Goal: Transaction & Acquisition: Obtain resource

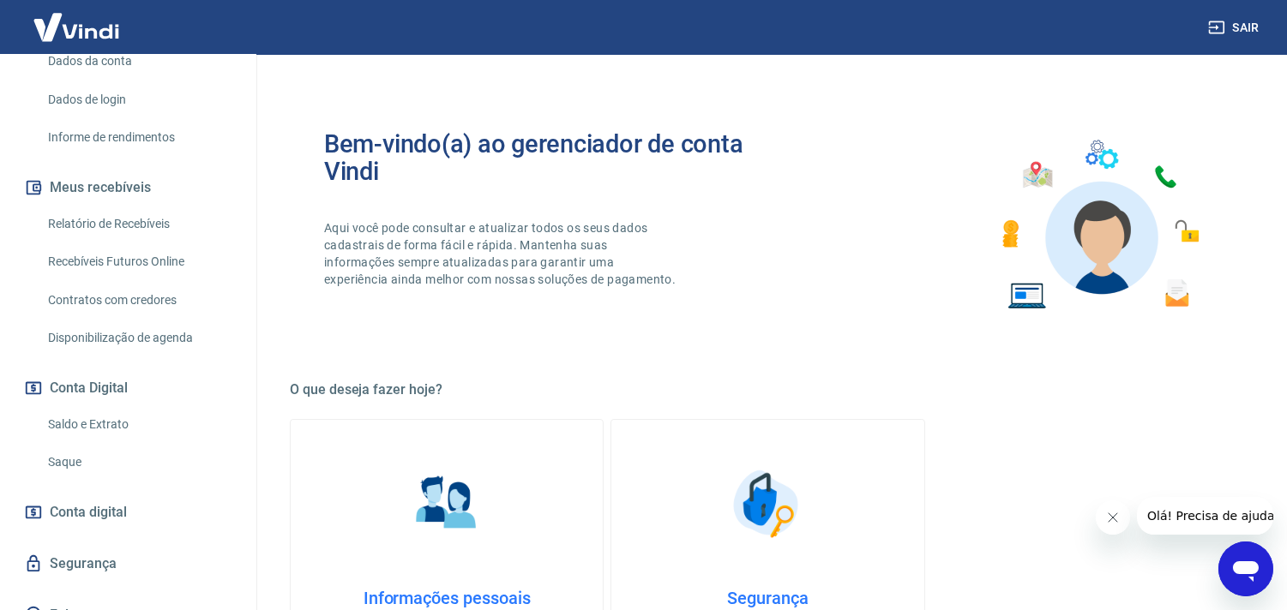
scroll to position [284, 0]
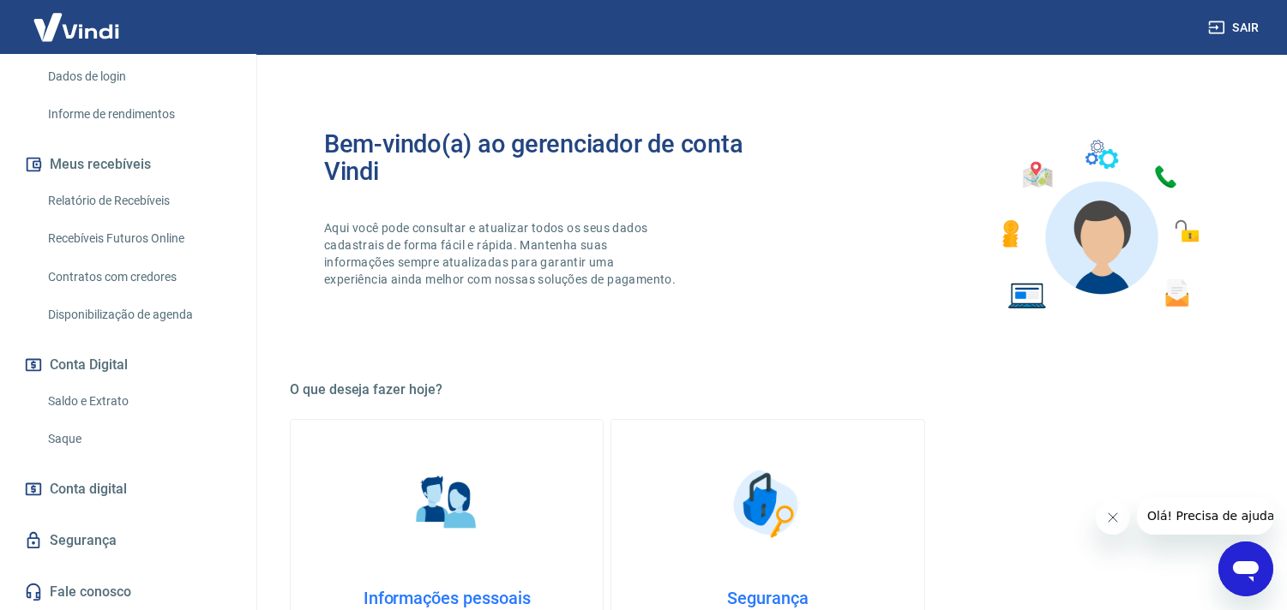
click at [103, 403] on link "Saldo e Extrato" at bounding box center [138, 401] width 195 height 35
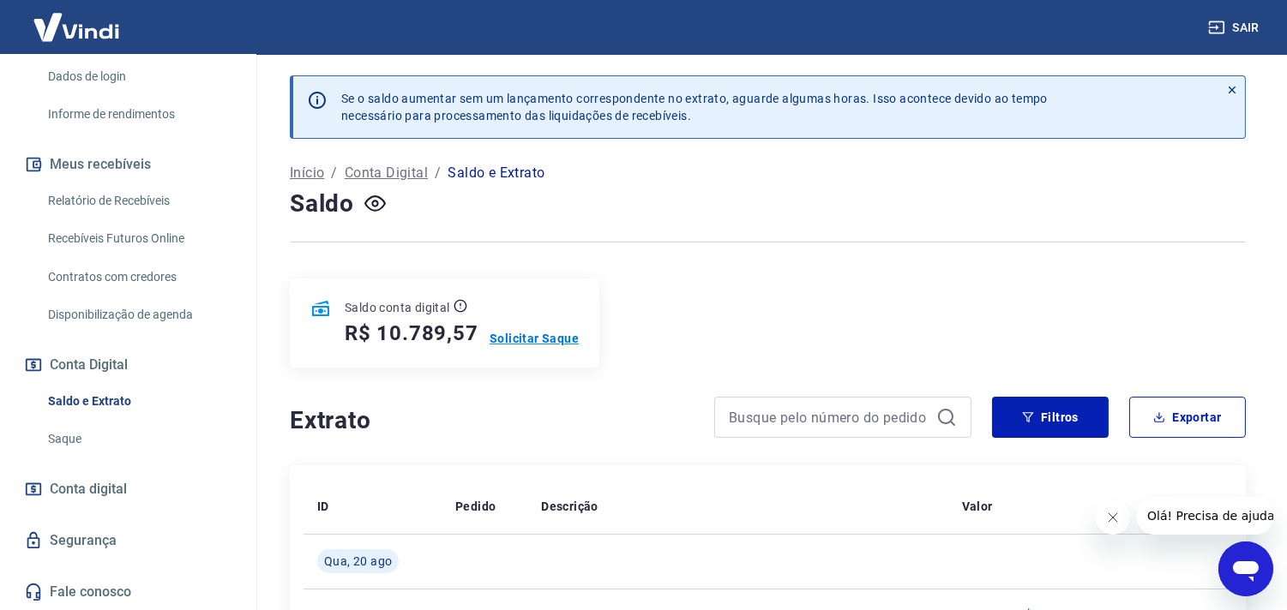
click at [537, 339] on p "Solicitar Saque" at bounding box center [534, 338] width 89 height 17
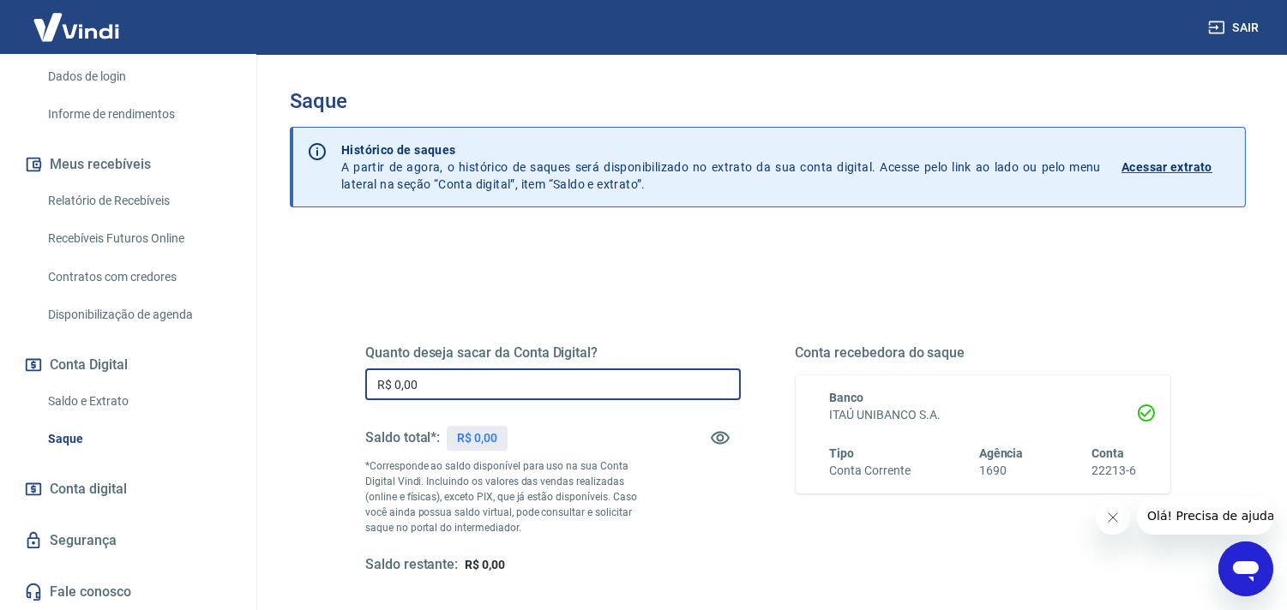
click at [551, 382] on input "R$ 0,00" at bounding box center [553, 385] width 376 height 32
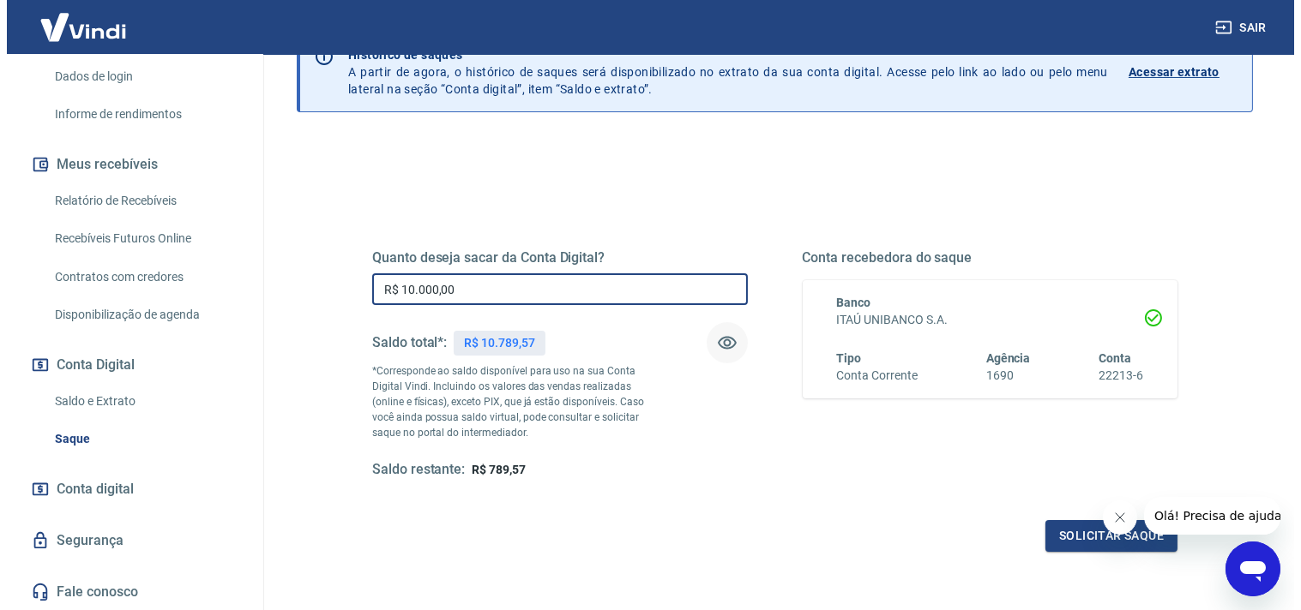
scroll to position [190, 0]
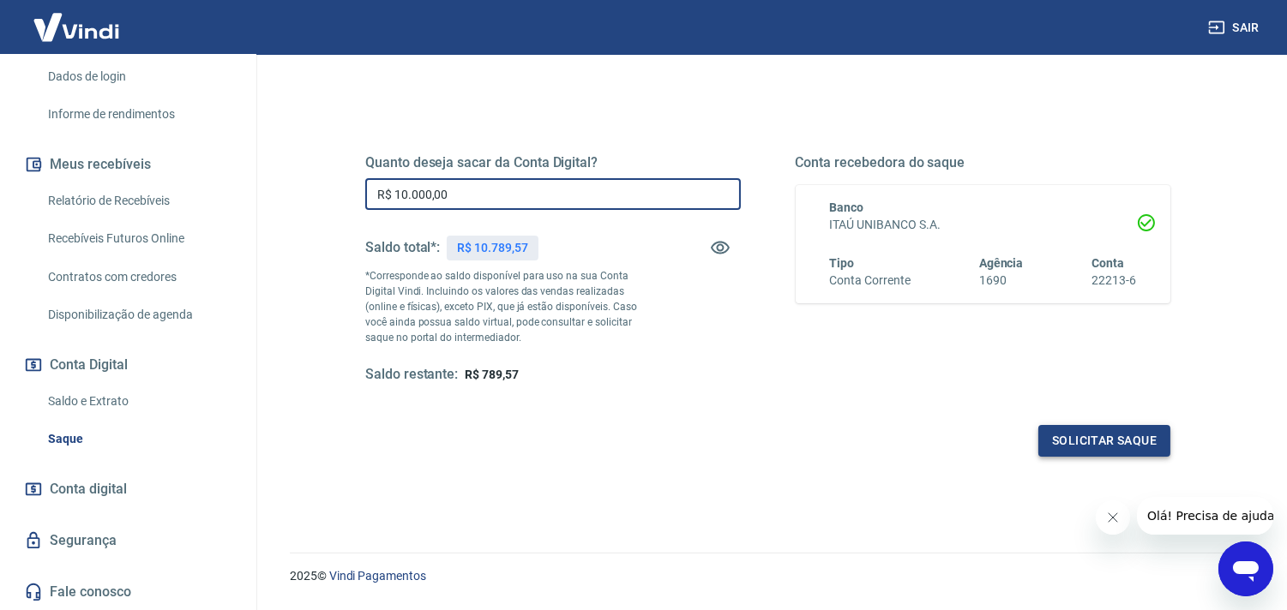
type input "R$ 10.000,00"
click at [1082, 439] on button "Solicitar saque" at bounding box center [1104, 441] width 132 height 32
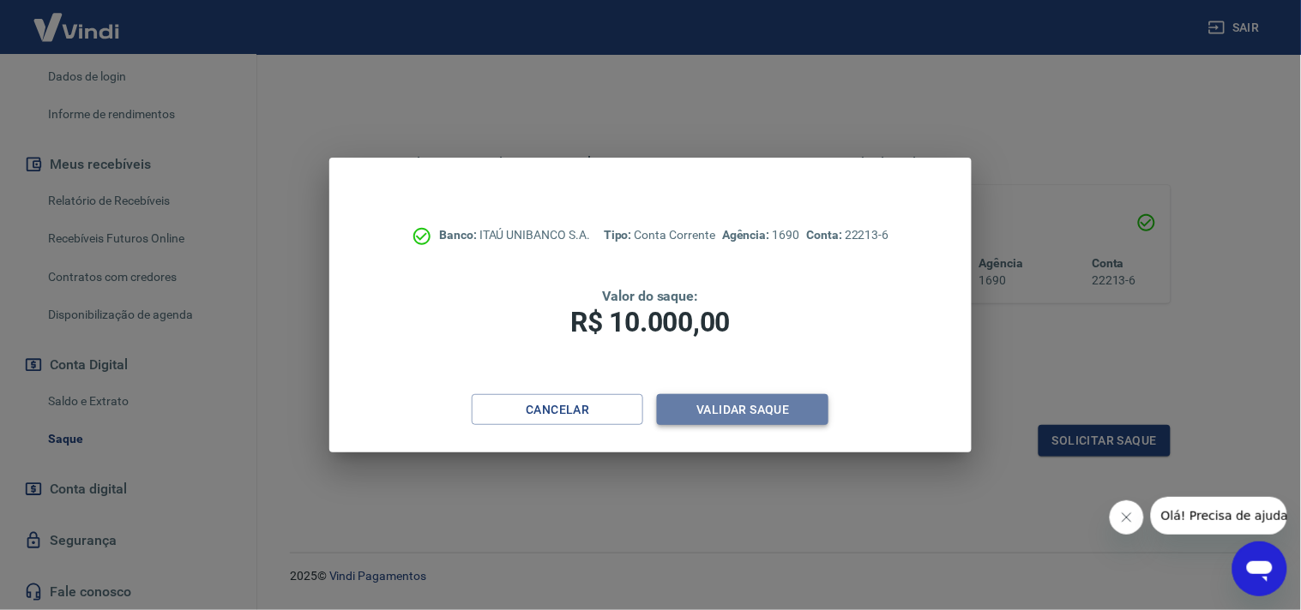
click at [749, 409] on button "Validar saque" at bounding box center [742, 410] width 171 height 32
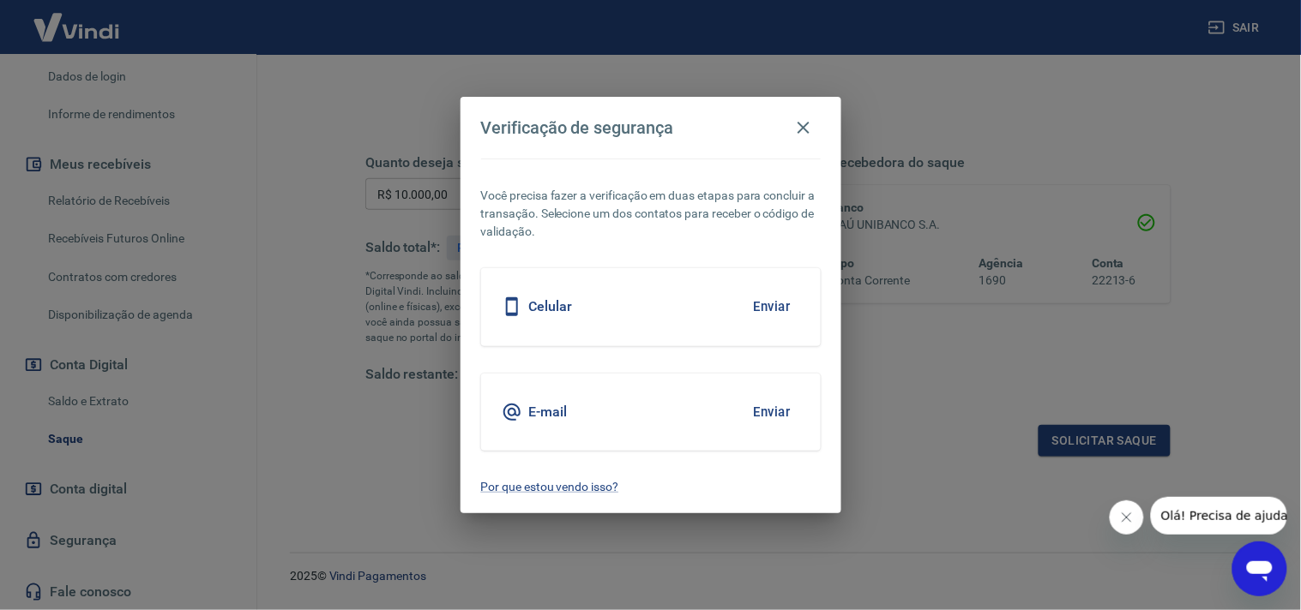
click at [690, 310] on div "Celular Enviar" at bounding box center [651, 306] width 340 height 77
click at [764, 303] on button "Enviar" at bounding box center [772, 307] width 56 height 36
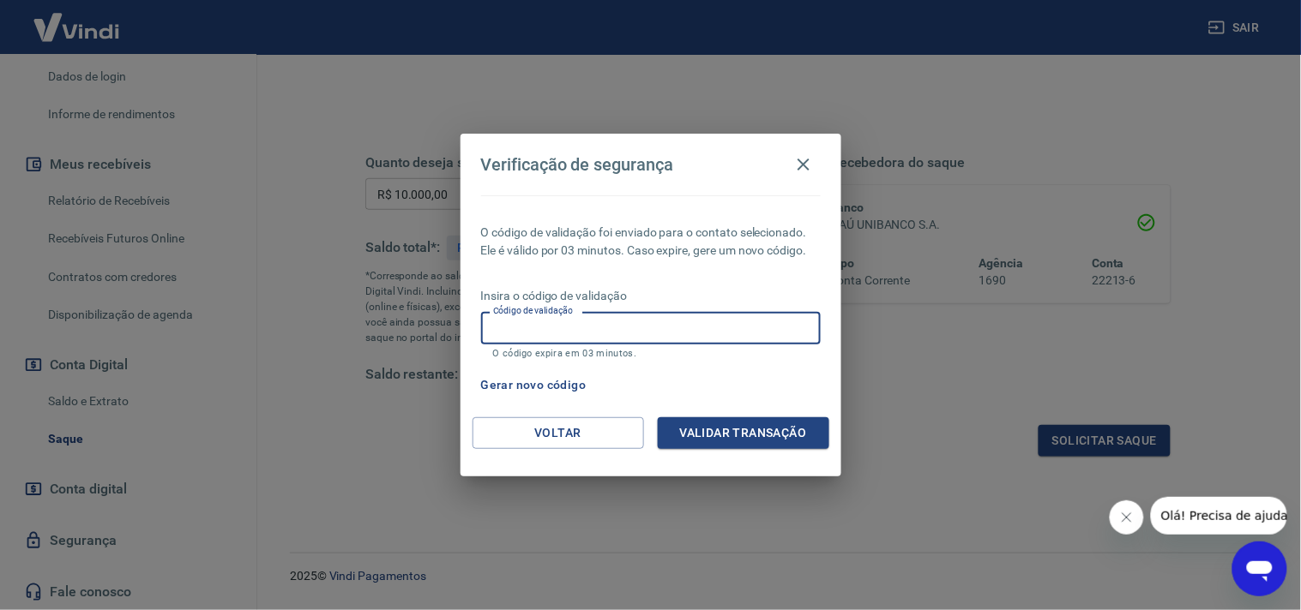
click at [755, 324] on input "Código de validação" at bounding box center [651, 328] width 340 height 32
type input "804810"
click at [755, 435] on button "Validar transação" at bounding box center [743, 434] width 171 height 32
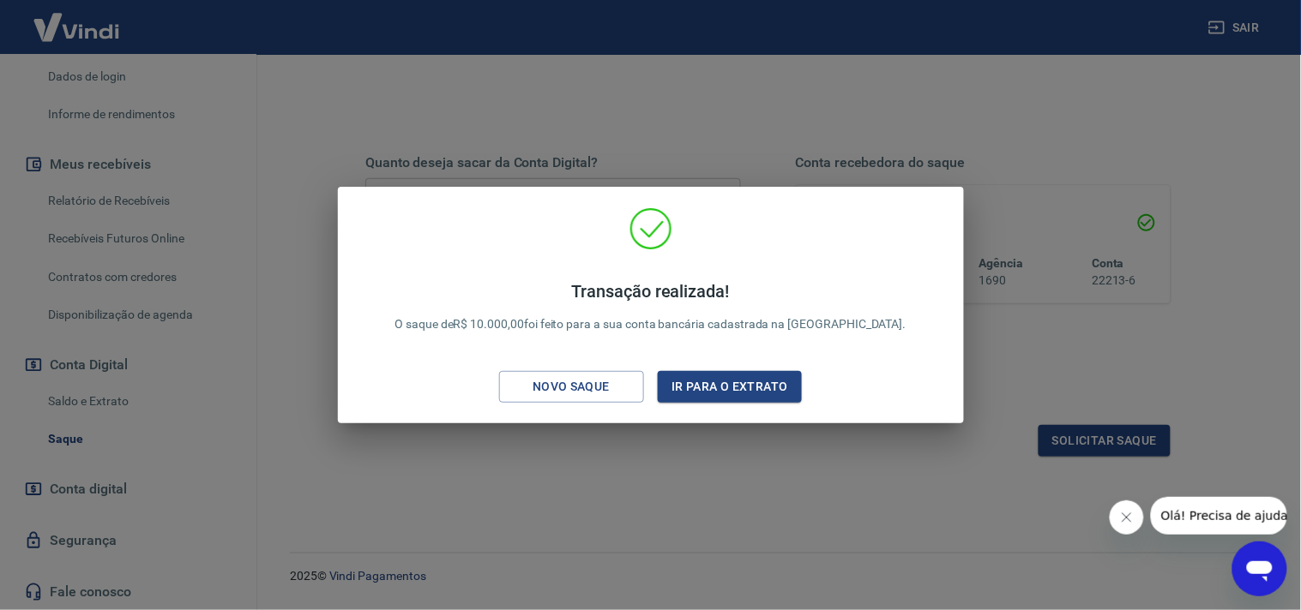
click at [703, 485] on div "Transação realizada! O saque de R$ 10.000,00 foi feito para a sua conta bancári…" at bounding box center [650, 305] width 1301 height 610
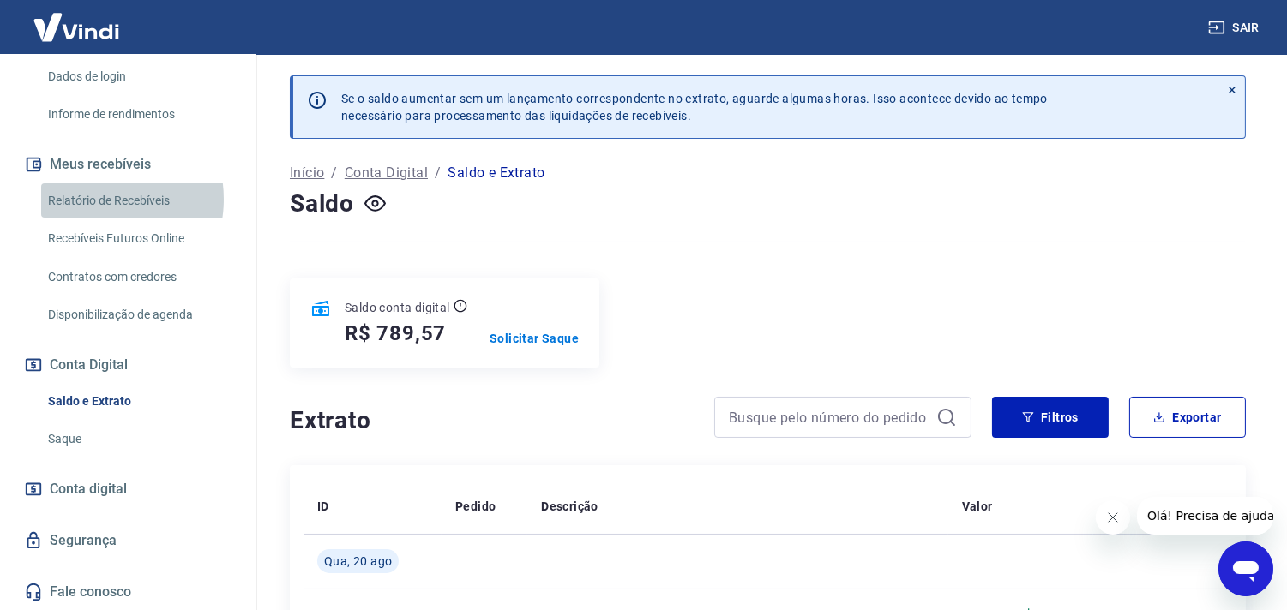
click at [91, 199] on link "Relatório de Recebíveis" at bounding box center [138, 200] width 195 height 35
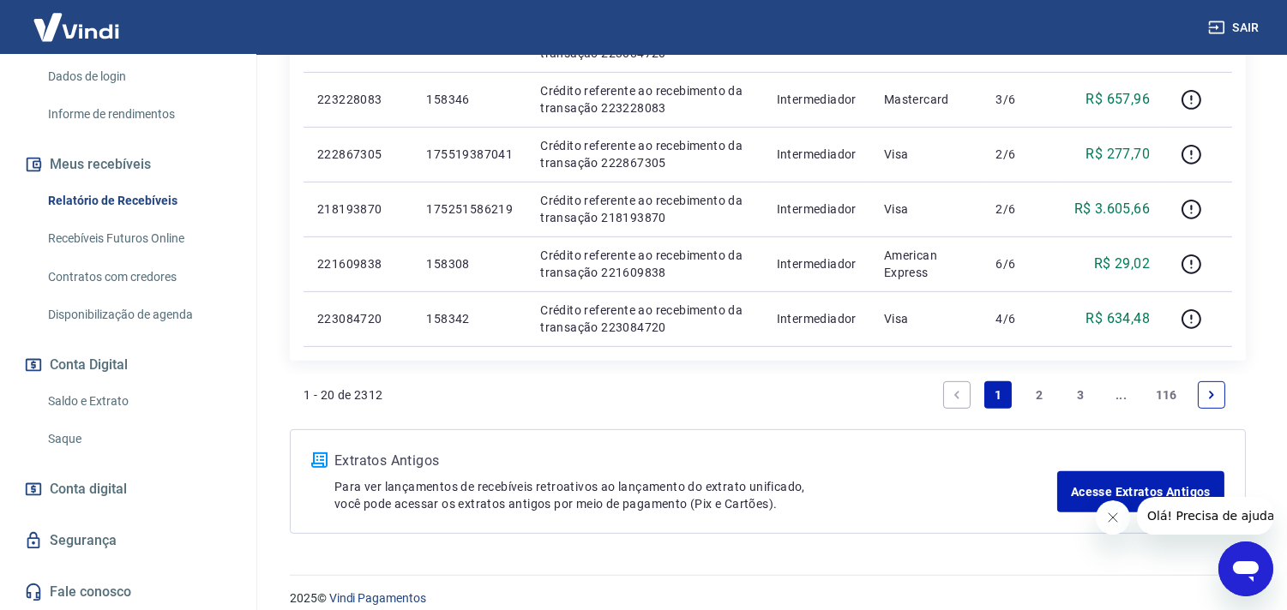
scroll to position [1314, 0]
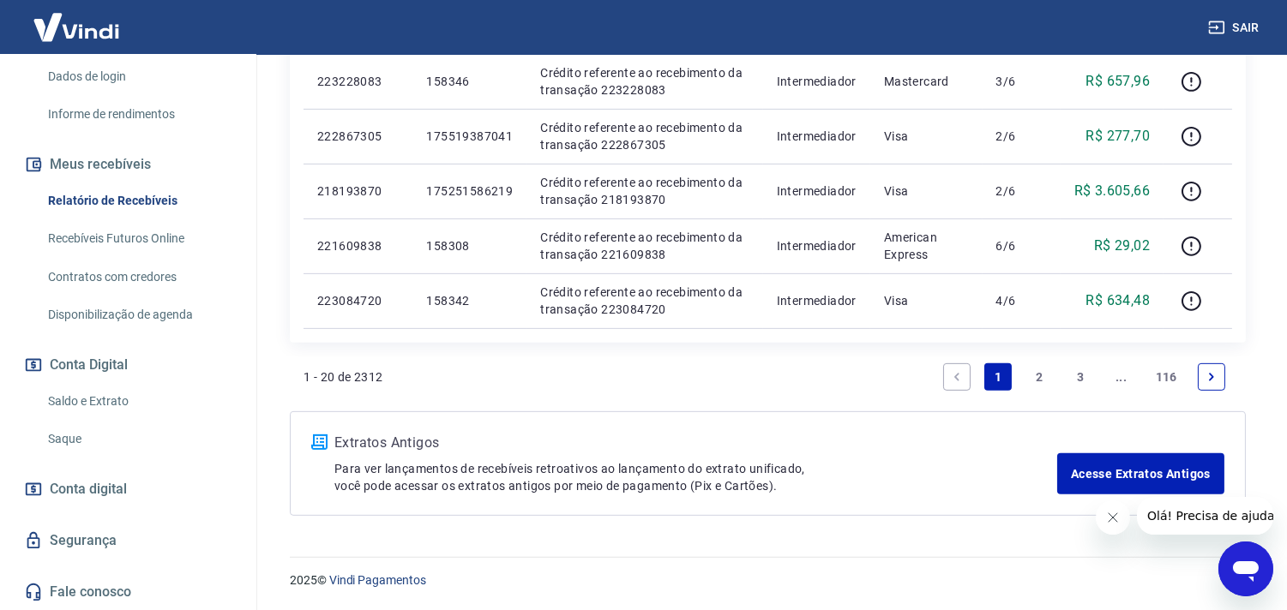
click at [1044, 381] on link "2" at bounding box center [1038, 377] width 27 height 27
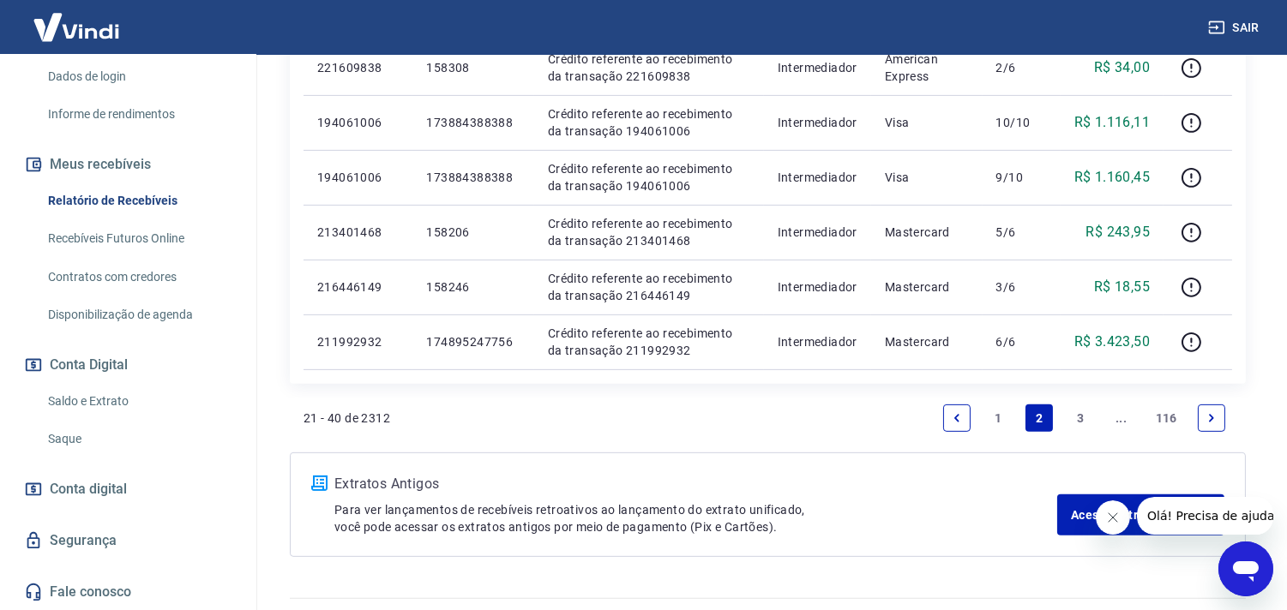
scroll to position [1258, 0]
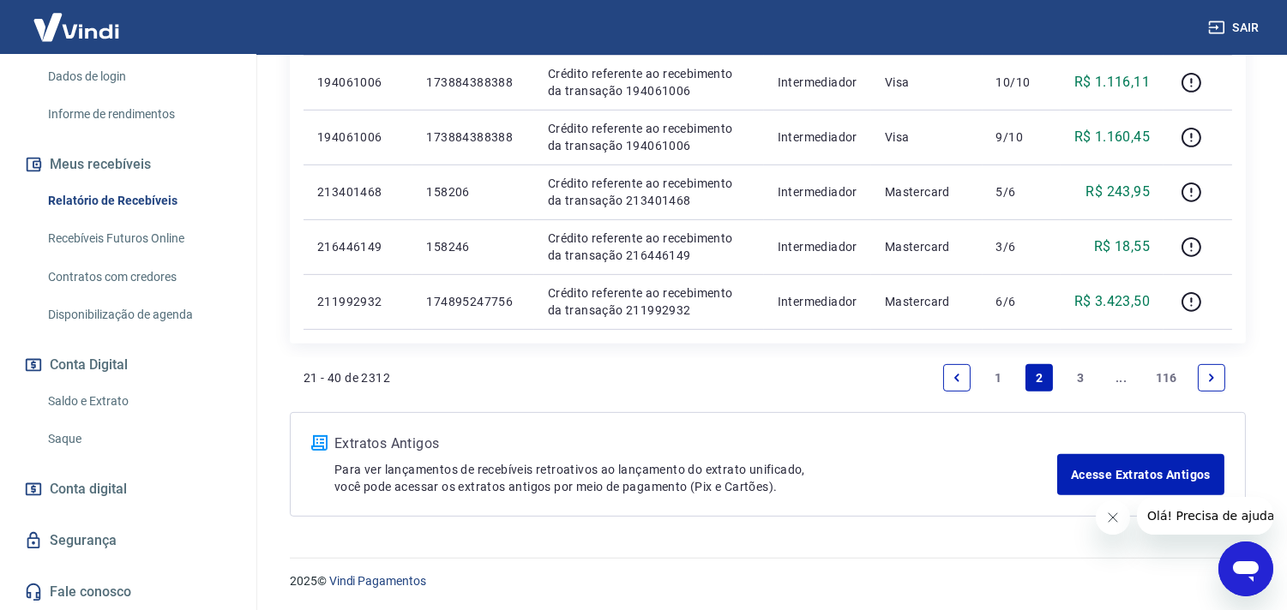
click at [1076, 378] on link "3" at bounding box center [1080, 377] width 27 height 27
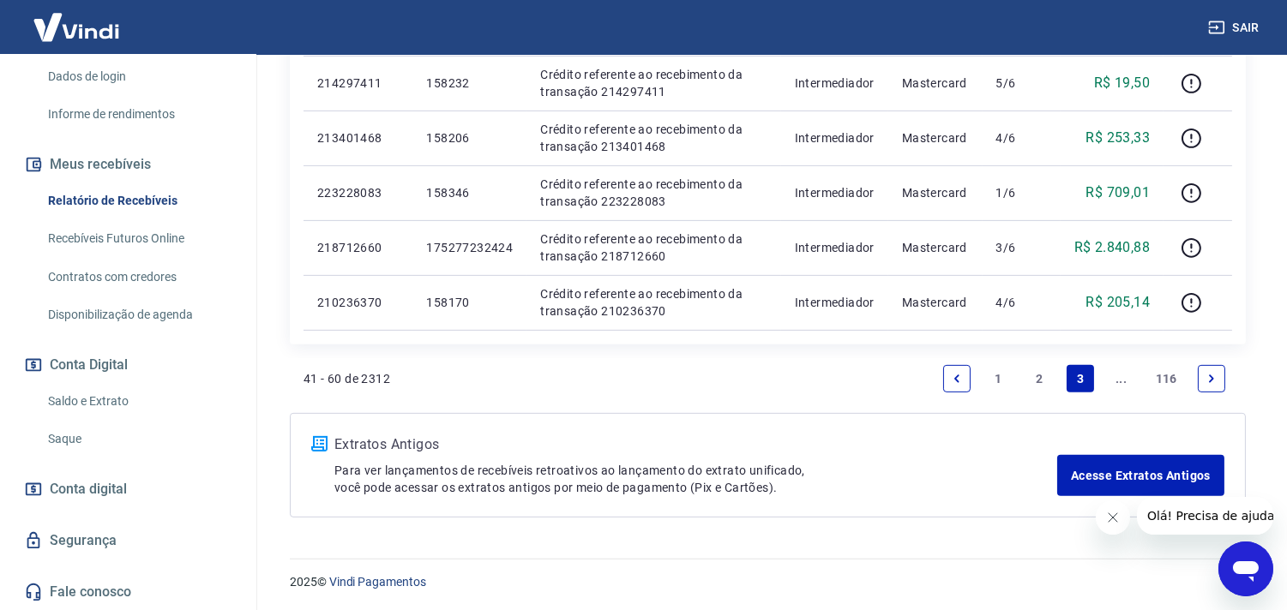
scroll to position [1258, 0]
click at [1204, 370] on link "Next page" at bounding box center [1211, 377] width 27 height 27
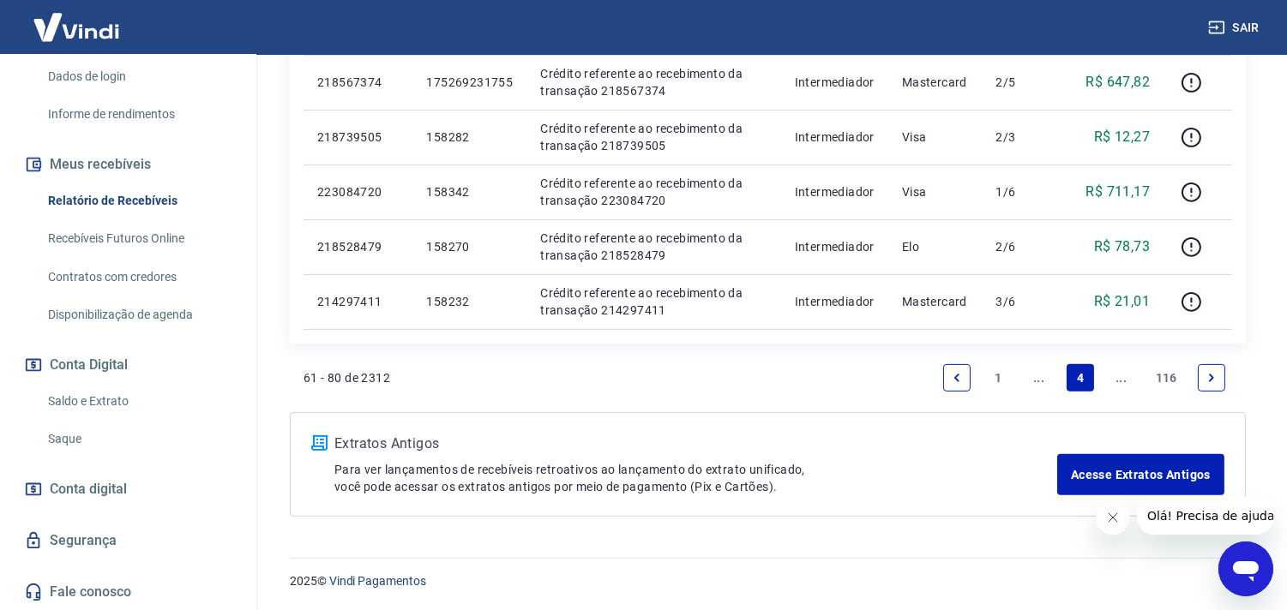
click at [1198, 369] on link "Next page" at bounding box center [1211, 377] width 27 height 27
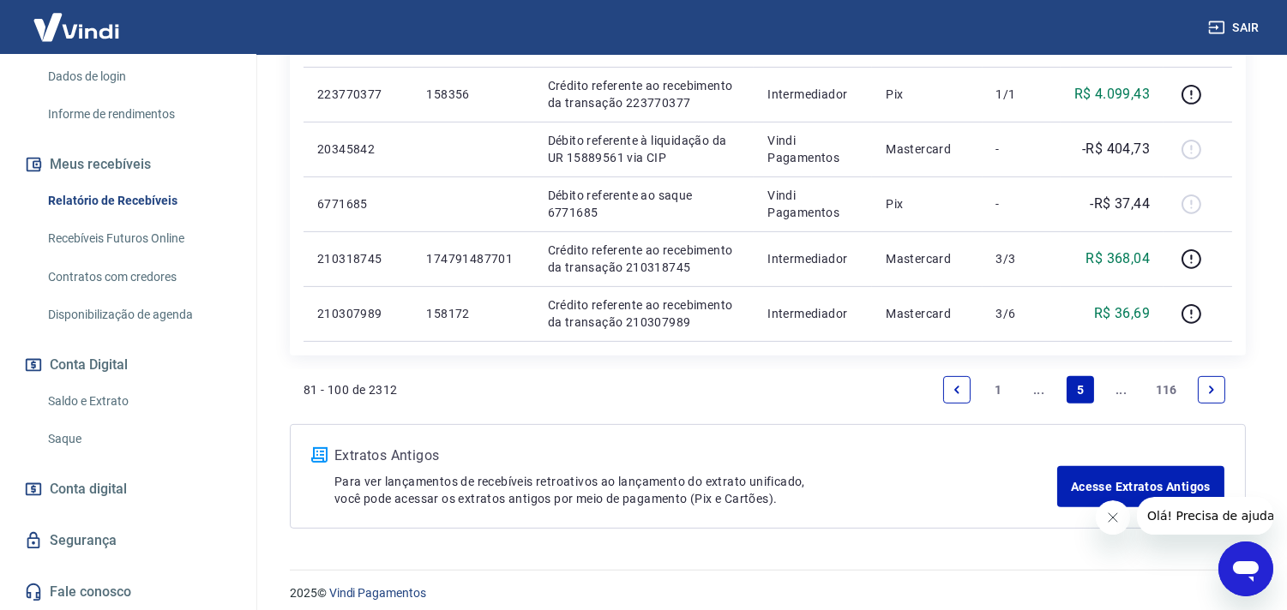
scroll to position [1258, 0]
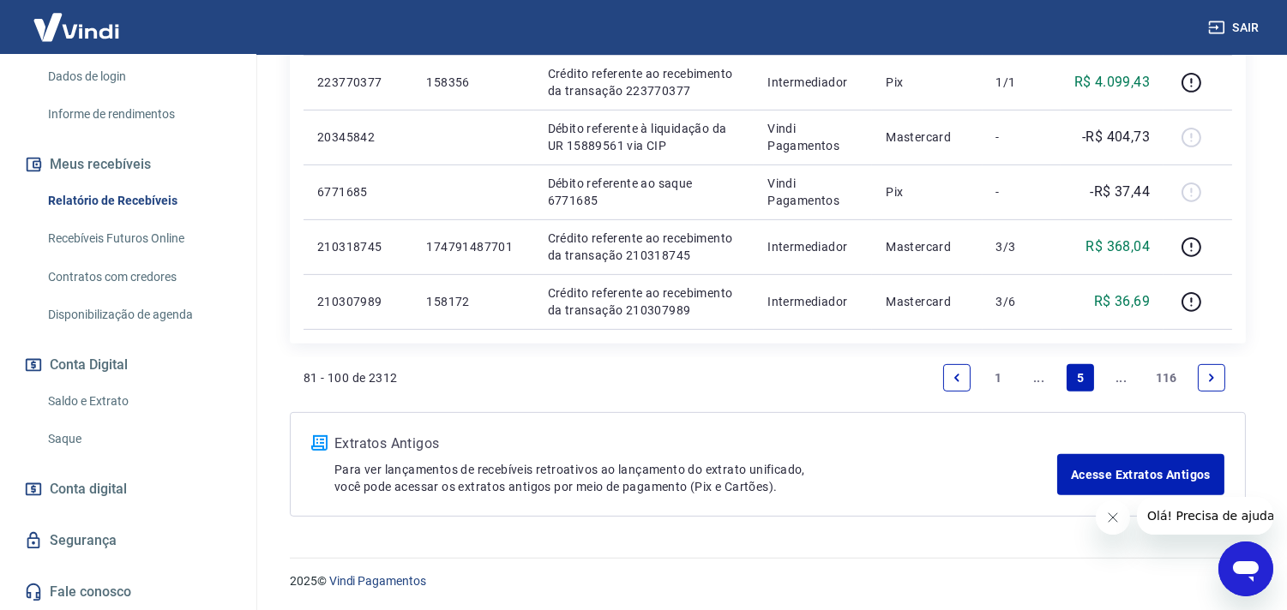
click at [1199, 375] on link "Next page" at bounding box center [1211, 377] width 27 height 27
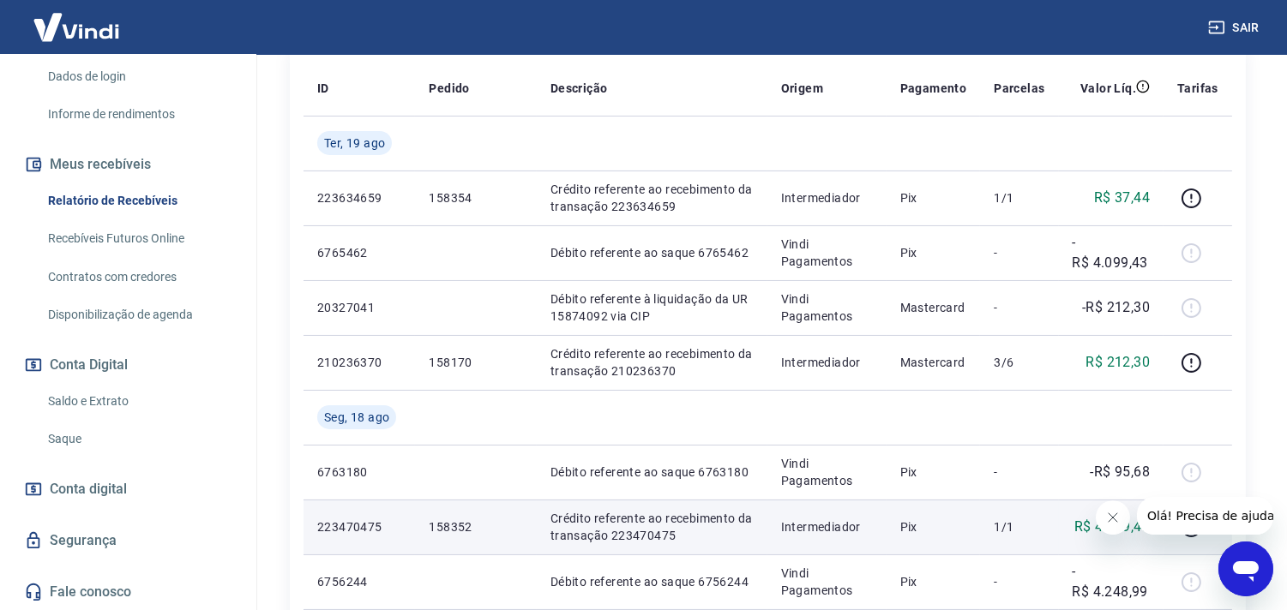
scroll to position [286, 0]
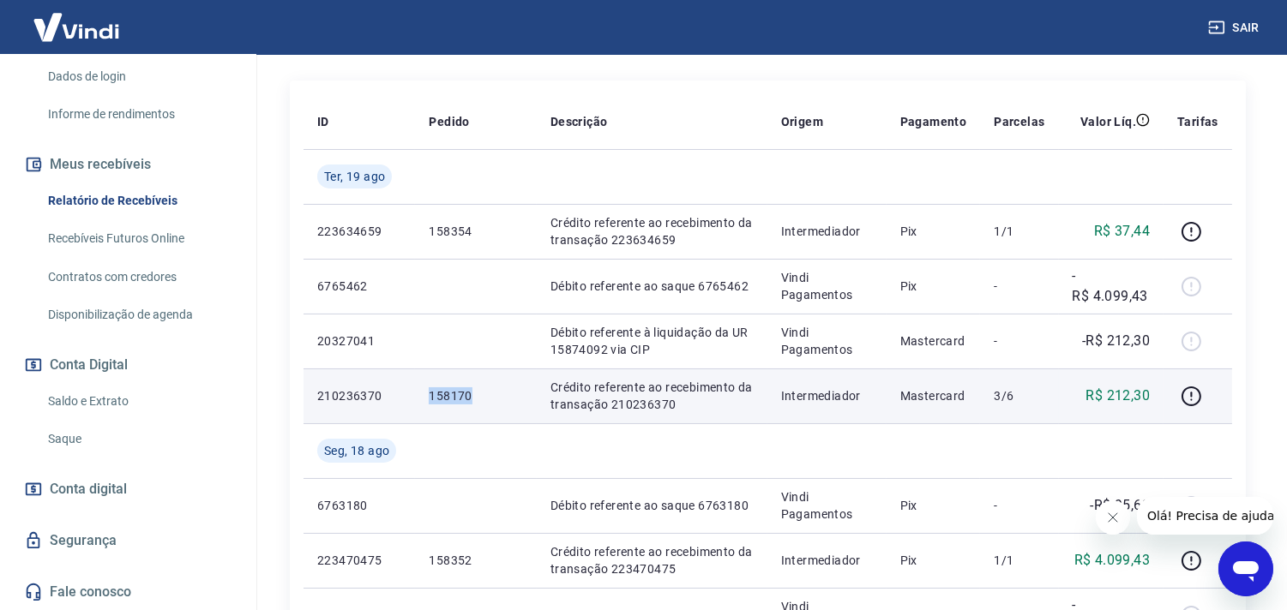
drag, startPoint x: 430, startPoint y: 390, endPoint x: 491, endPoint y: 388, distance: 60.9
click at [491, 388] on p "158170" at bounding box center [475, 396] width 93 height 17
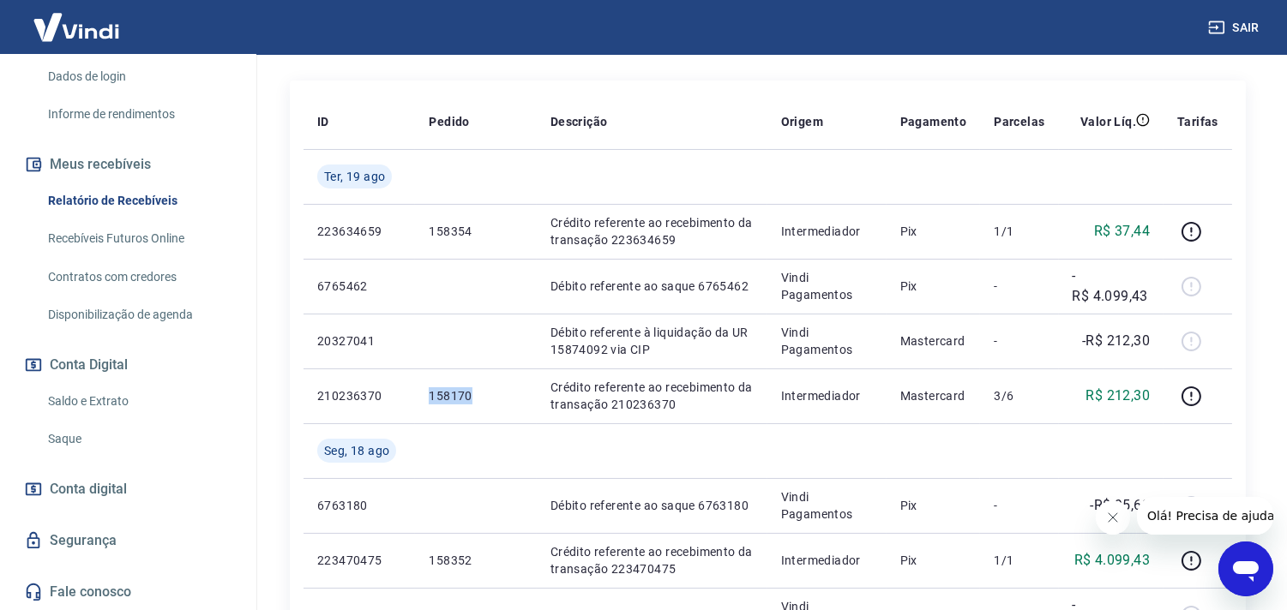
copy p "158170"
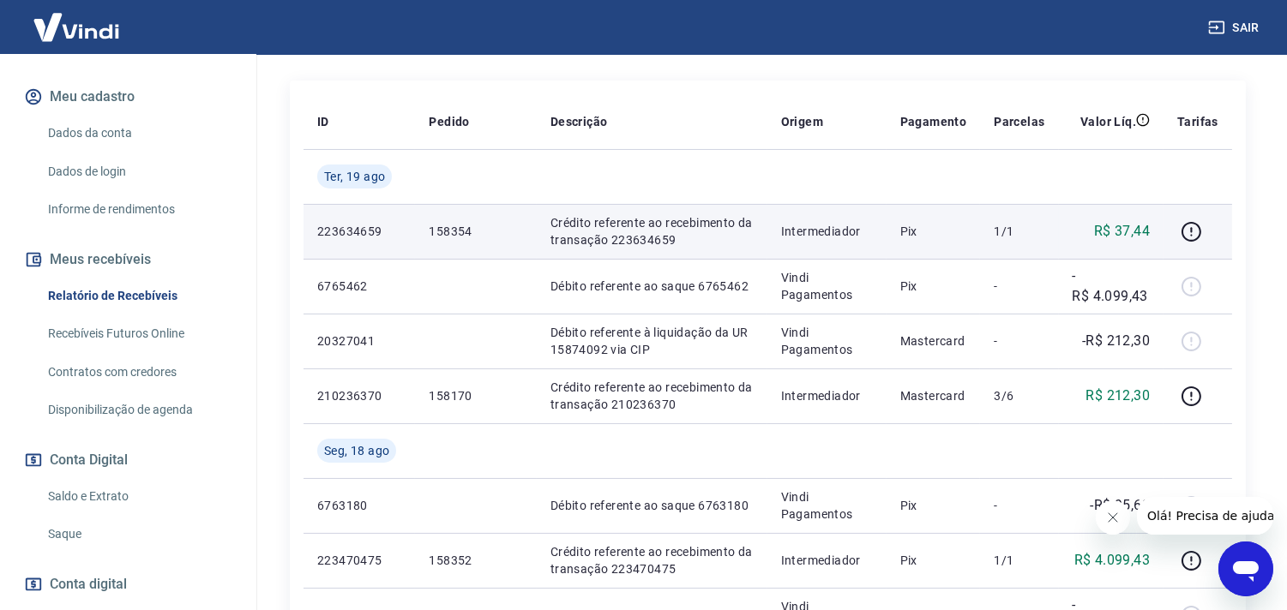
click at [442, 236] on p "158354" at bounding box center [475, 231] width 93 height 17
copy p "158354"
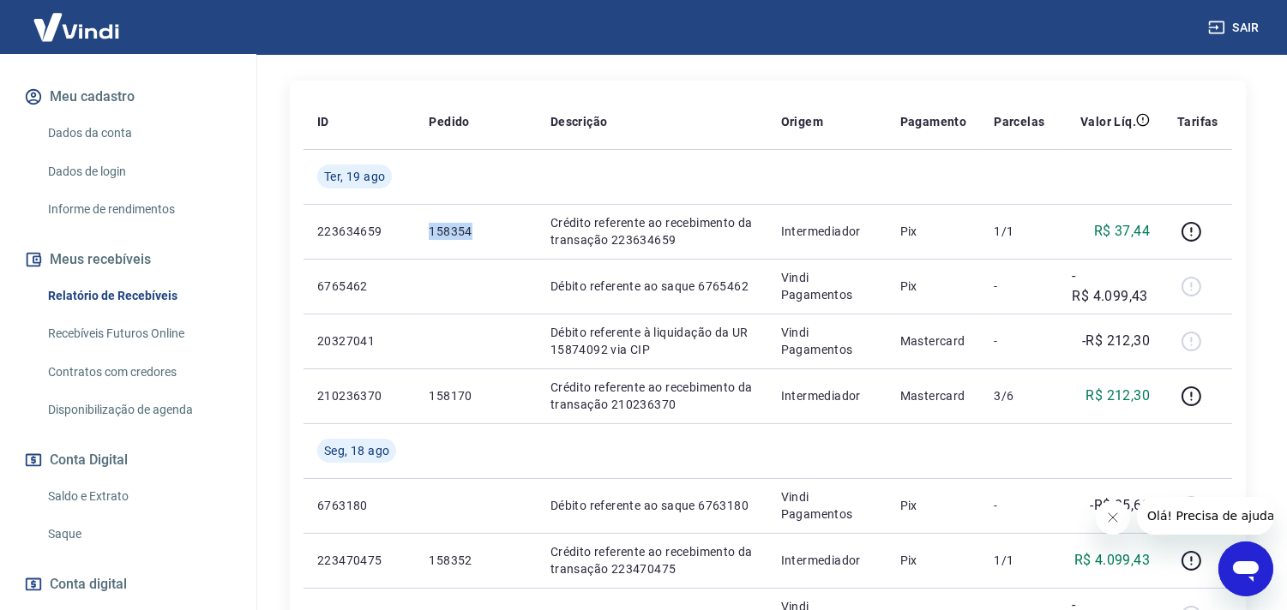
scroll to position [0, 0]
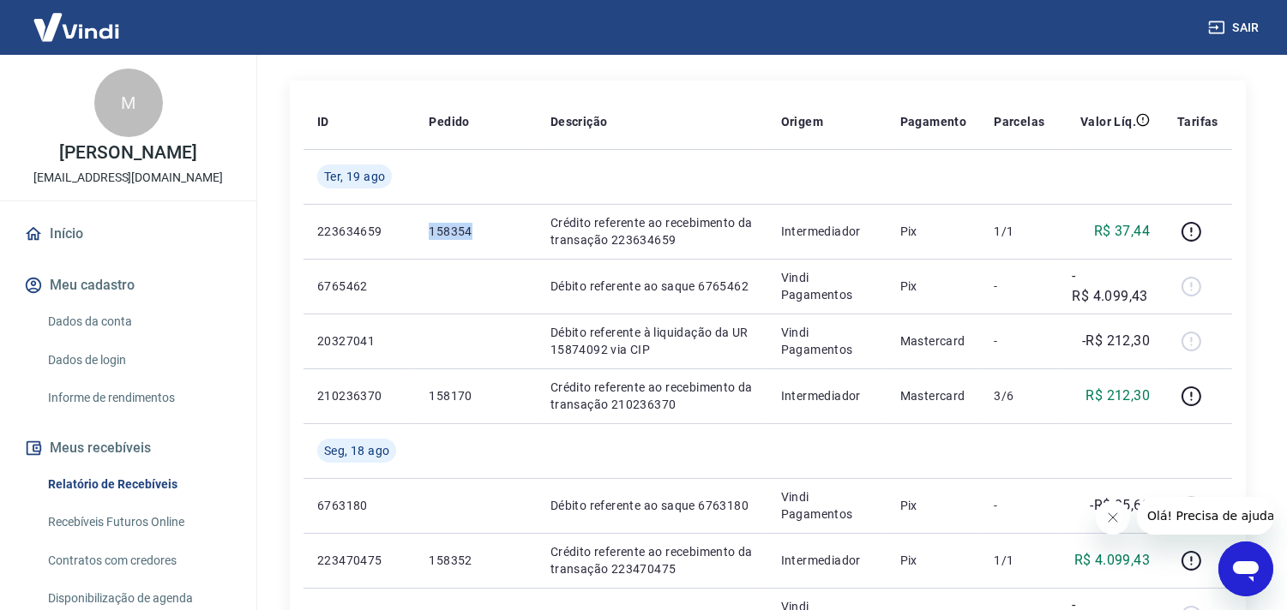
click at [69, 229] on link "Início" at bounding box center [128, 234] width 215 height 38
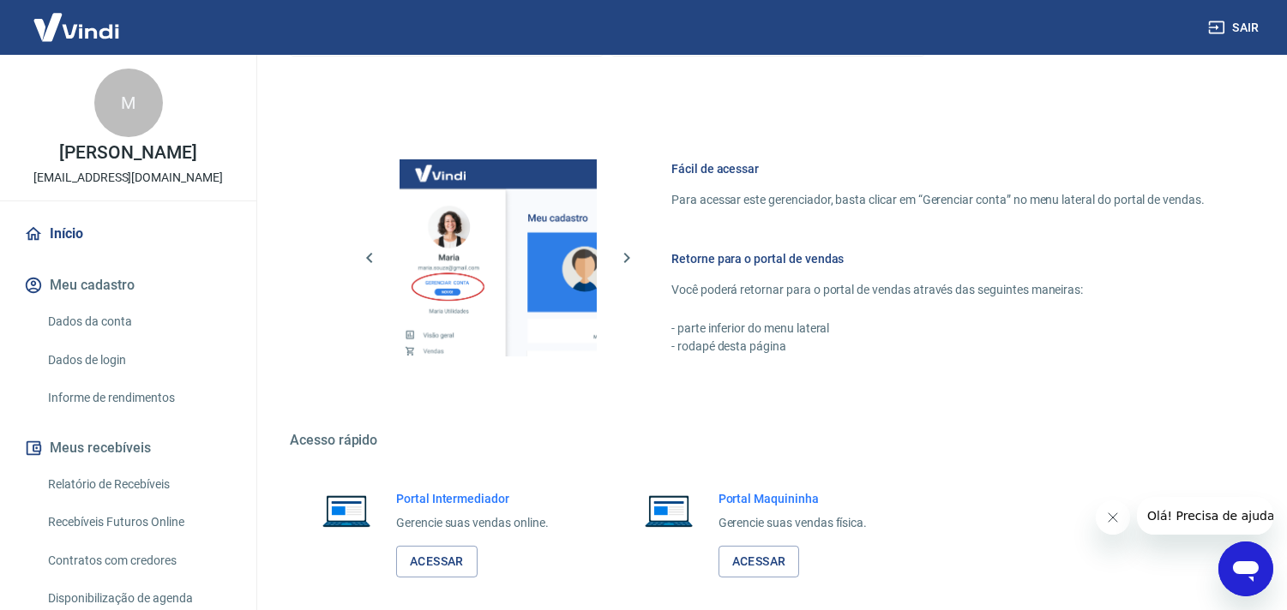
scroll to position [743, 0]
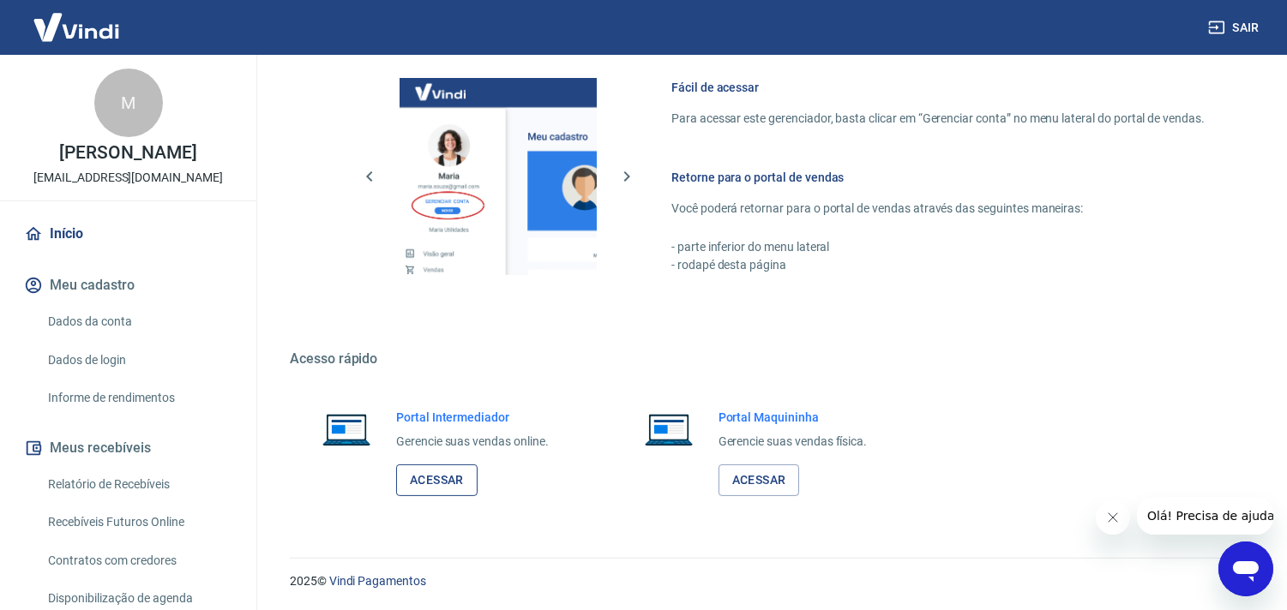
click at [442, 477] on link "Acessar" at bounding box center [436, 481] width 81 height 32
click at [105, 486] on link "Relatório de Recebíveis" at bounding box center [138, 484] width 195 height 35
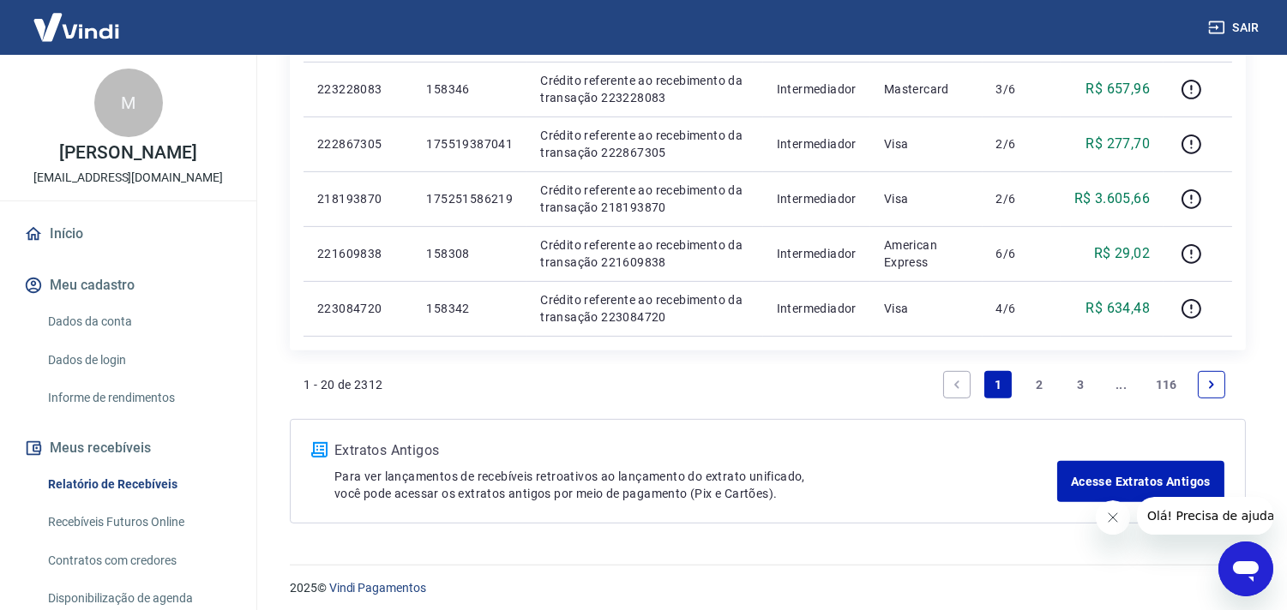
scroll to position [1314, 0]
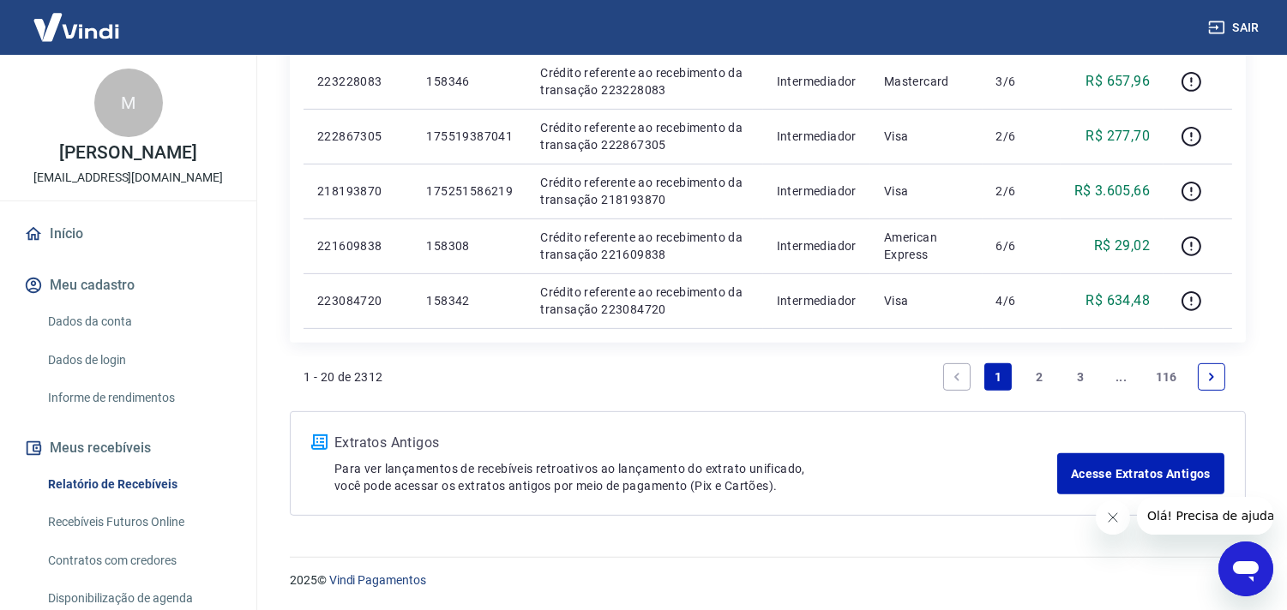
click at [1204, 373] on link "Next page" at bounding box center [1211, 377] width 27 height 27
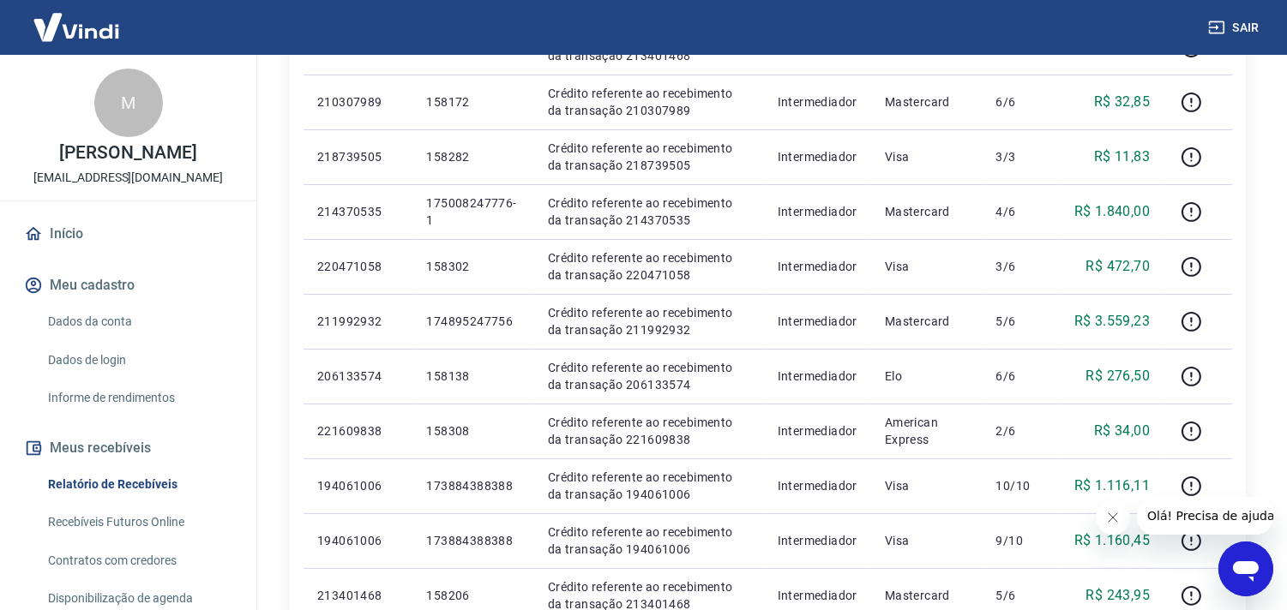
scroll to position [1258, 0]
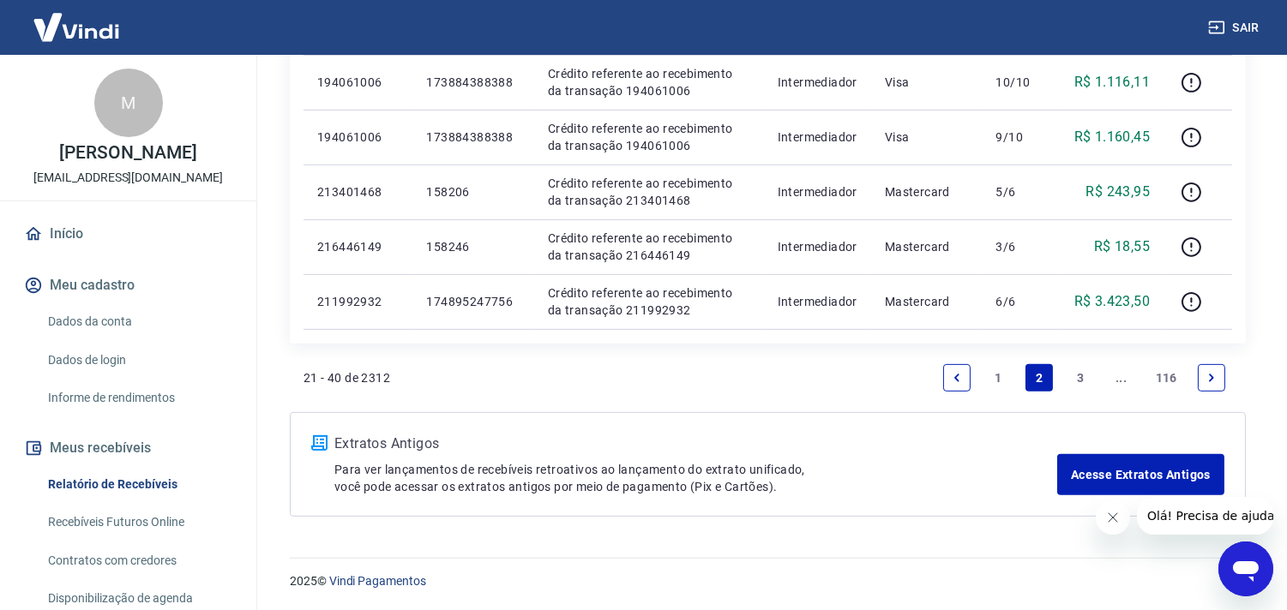
click at [1082, 373] on link "3" at bounding box center [1080, 377] width 27 height 27
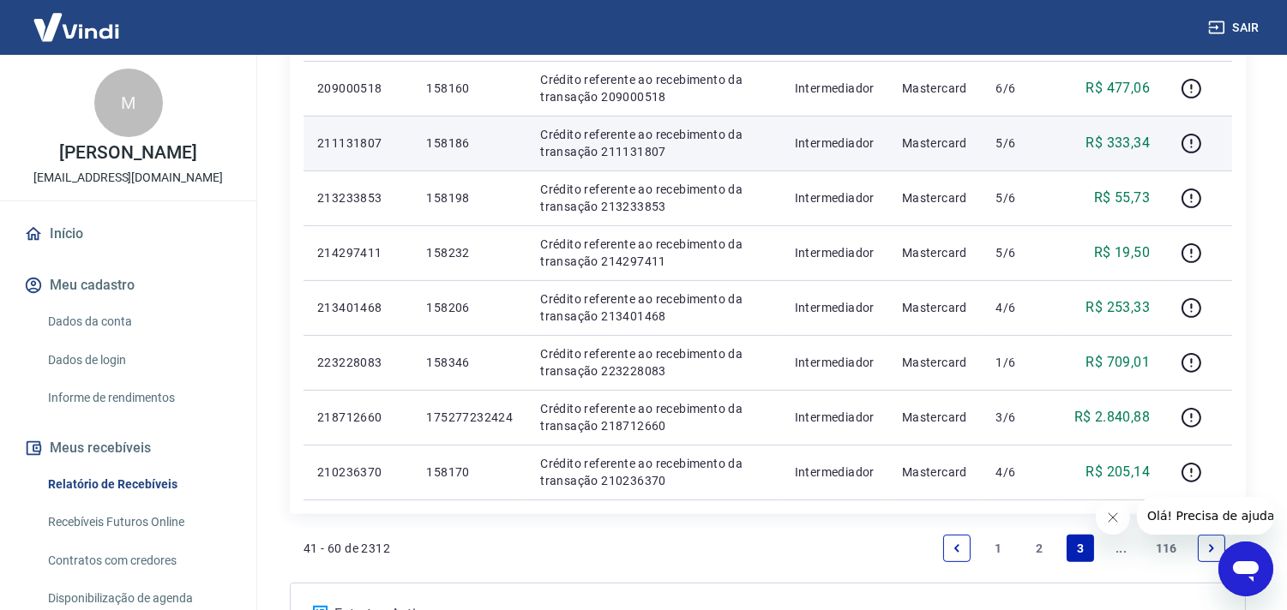
scroll to position [1258, 0]
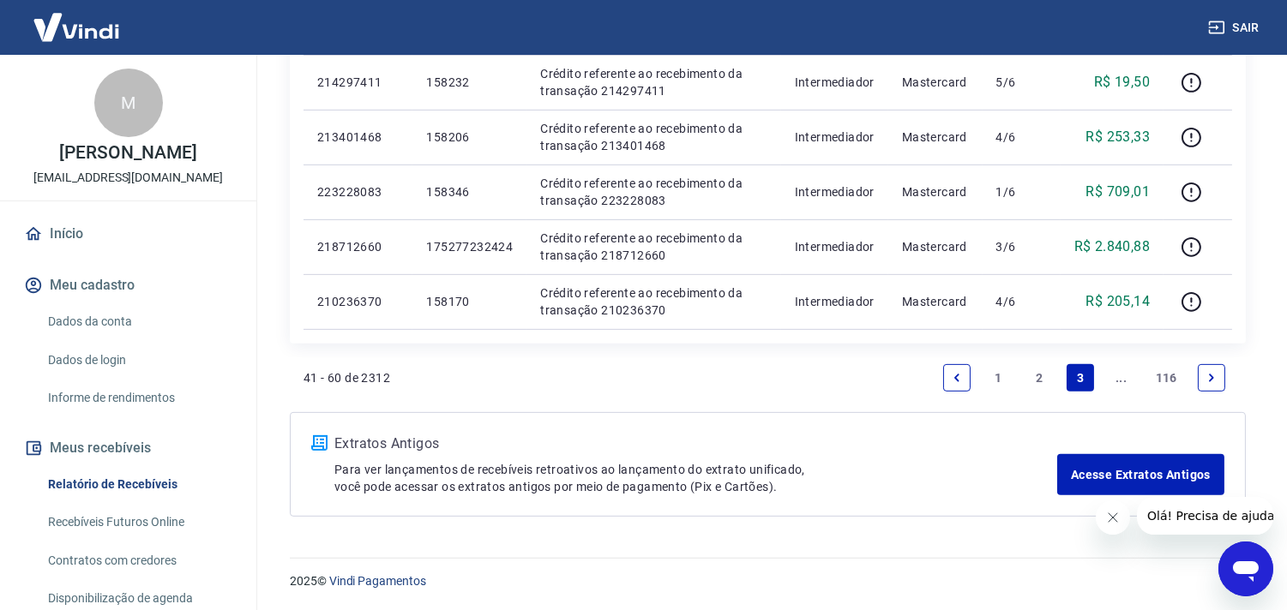
click at [1113, 375] on link "..." at bounding box center [1121, 377] width 27 height 27
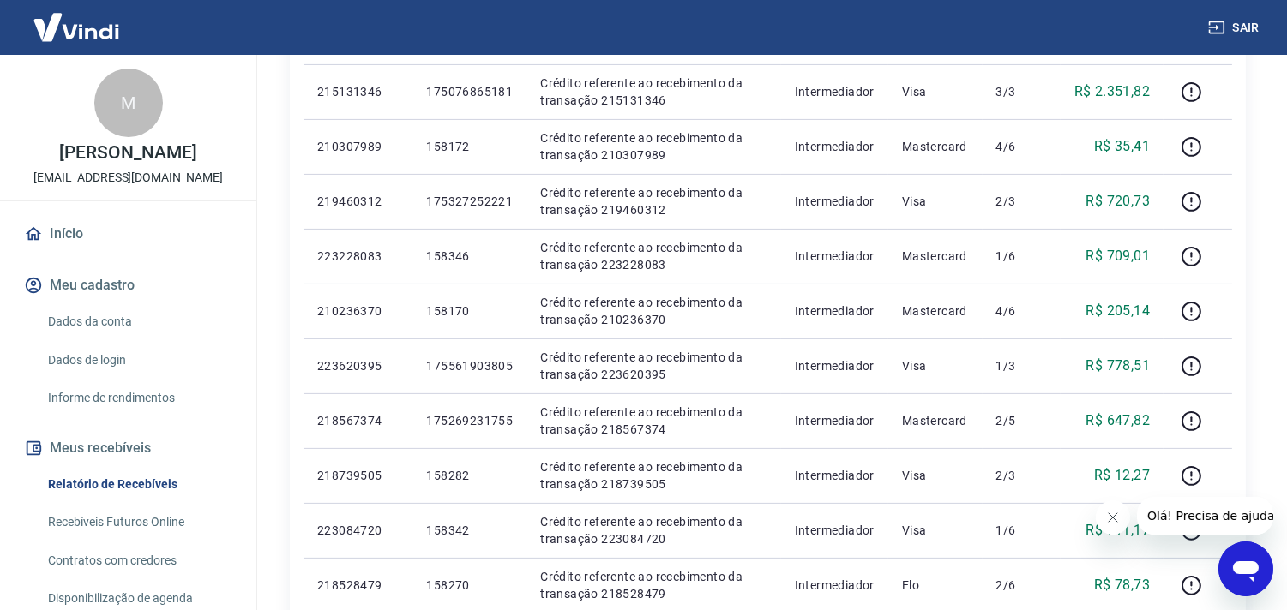
scroll to position [1258, 0]
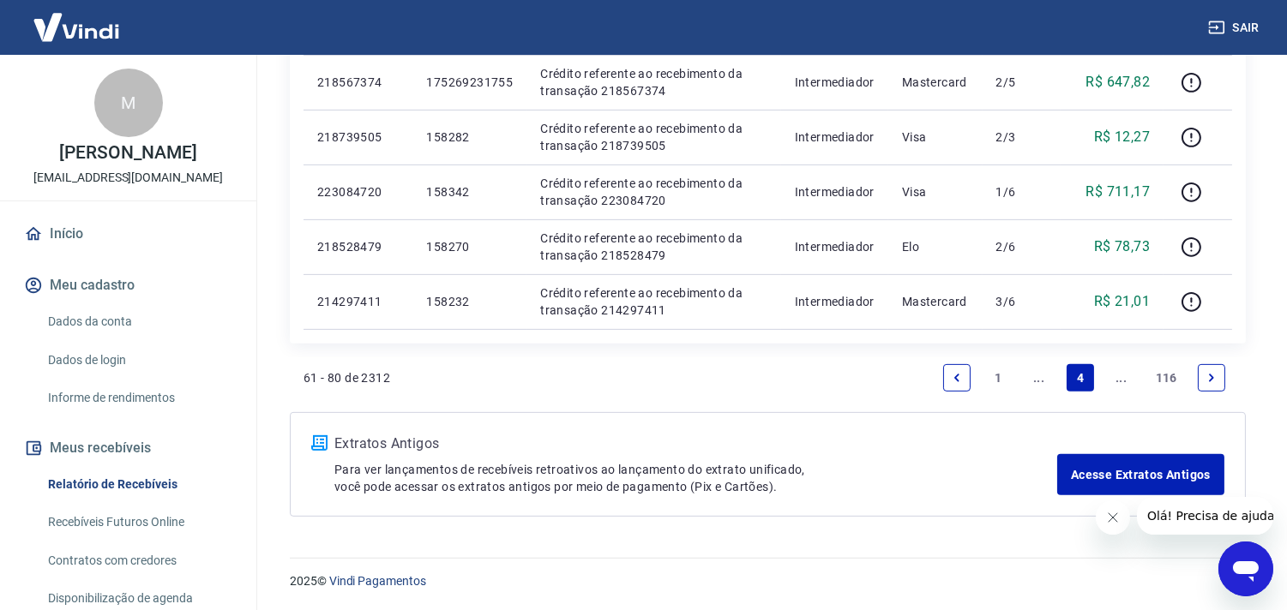
click at [1107, 374] on li "..." at bounding box center [1121, 378] width 41 height 41
click at [1123, 376] on link "..." at bounding box center [1121, 377] width 27 height 27
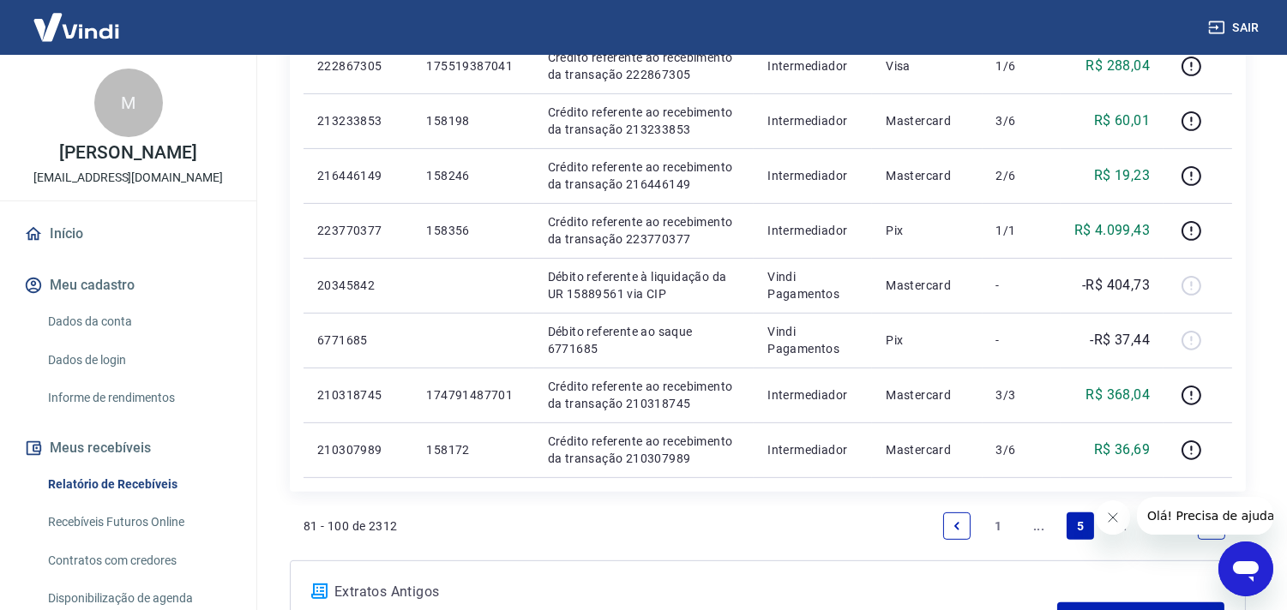
scroll to position [1258, 0]
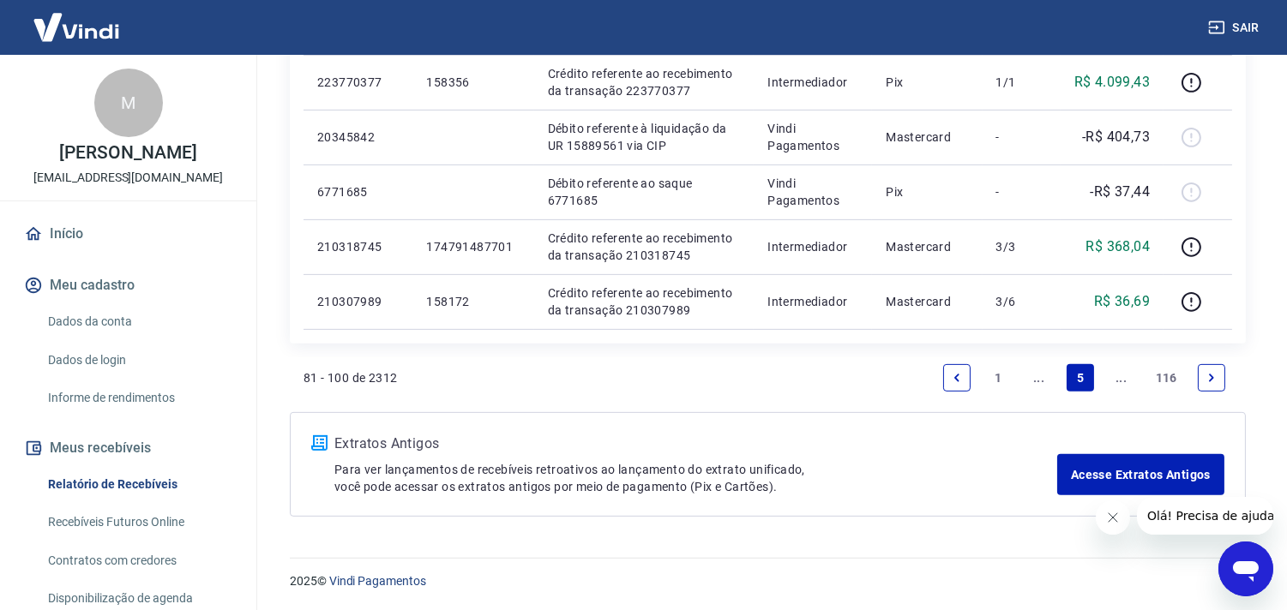
click at [1118, 374] on link "..." at bounding box center [1121, 377] width 27 height 27
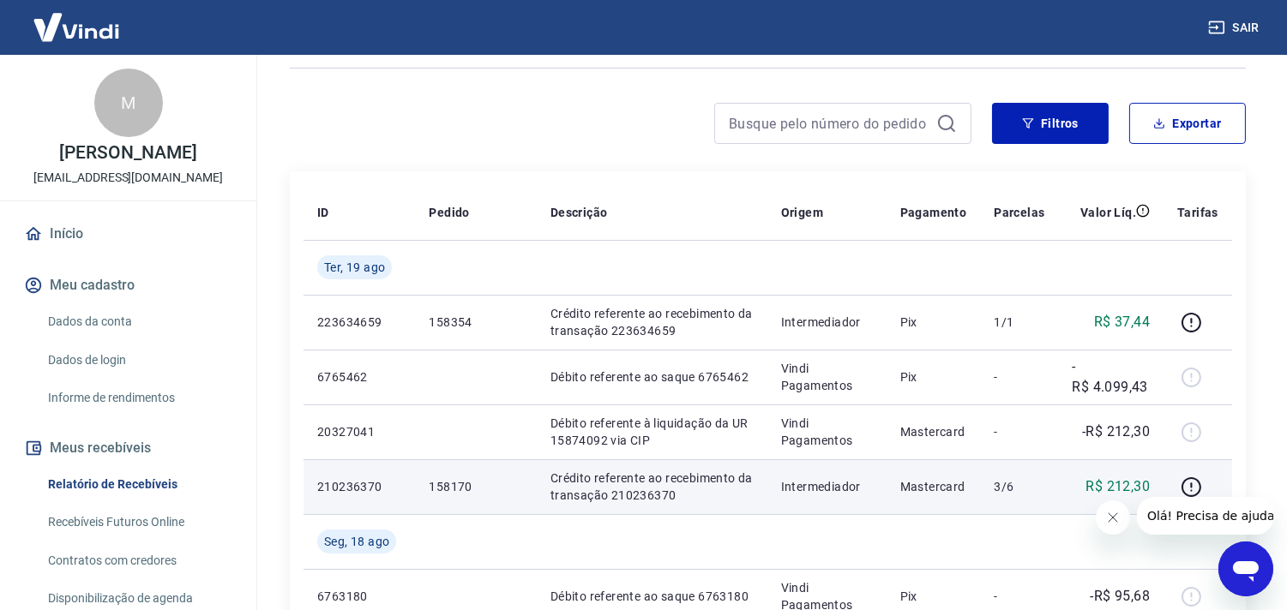
scroll to position [190, 0]
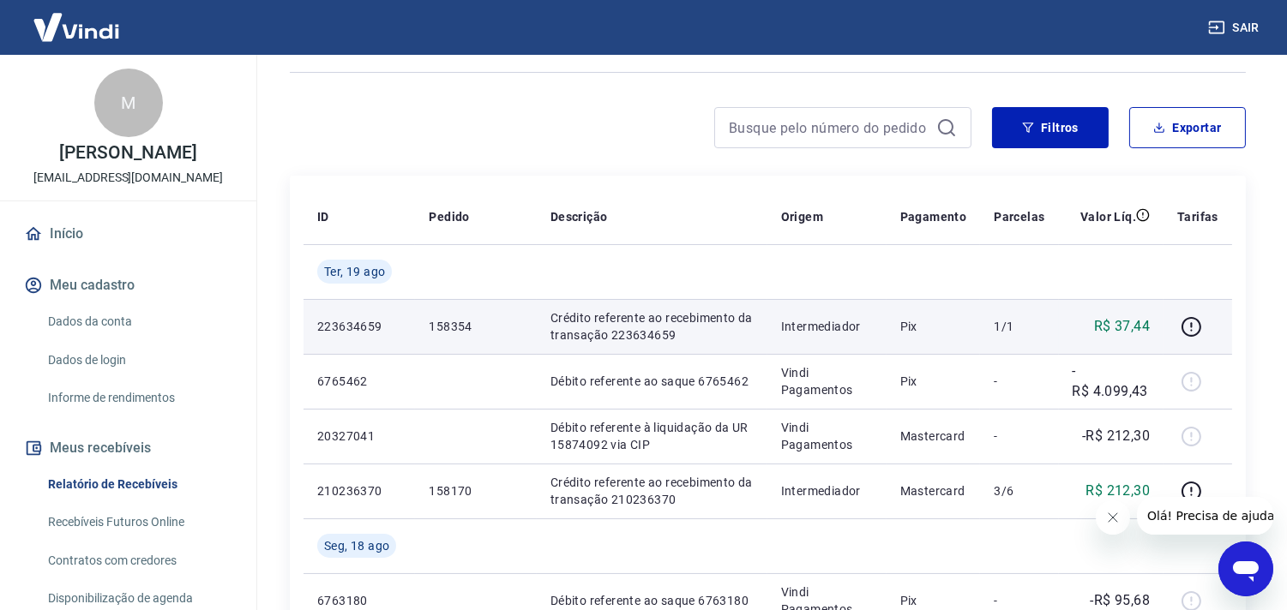
click at [457, 328] on p "158354" at bounding box center [475, 326] width 93 height 17
copy p "158354"
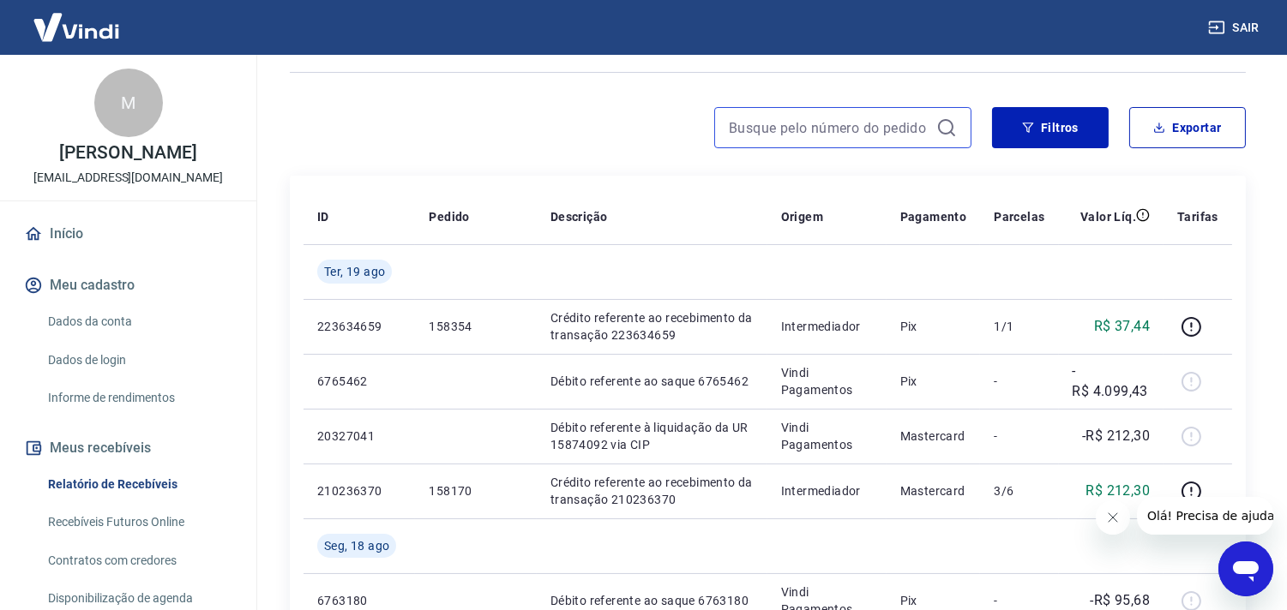
click at [780, 139] on input at bounding box center [829, 128] width 201 height 26
paste input "158354"
click at [765, 135] on input "158354" at bounding box center [829, 128] width 201 height 26
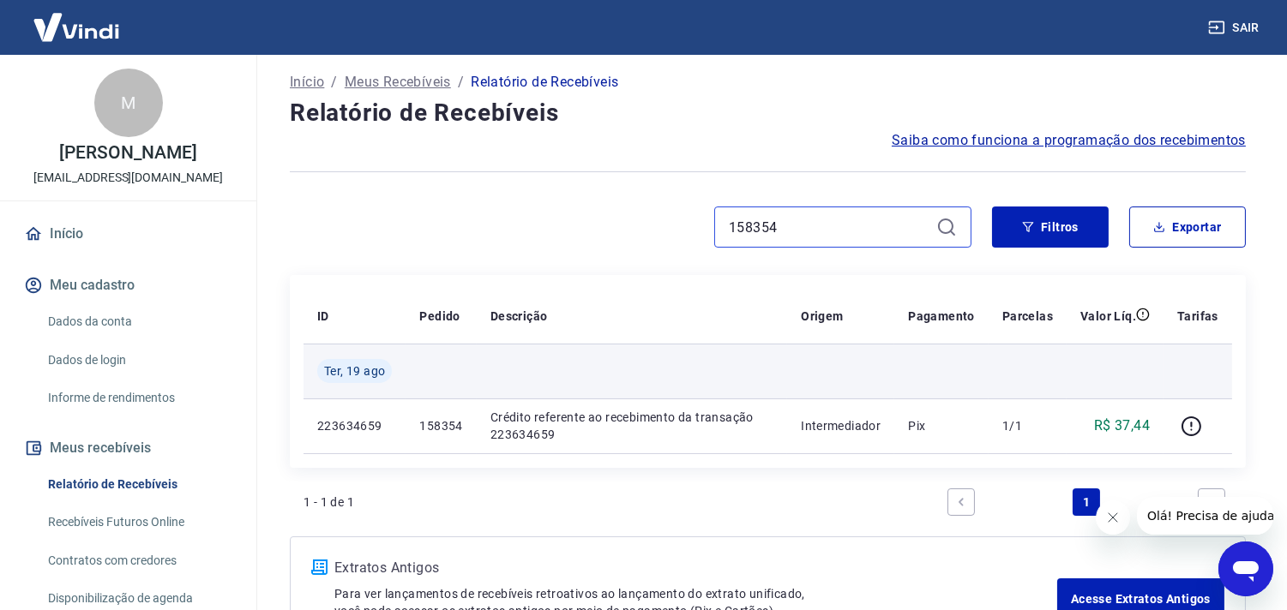
scroll to position [216, 0]
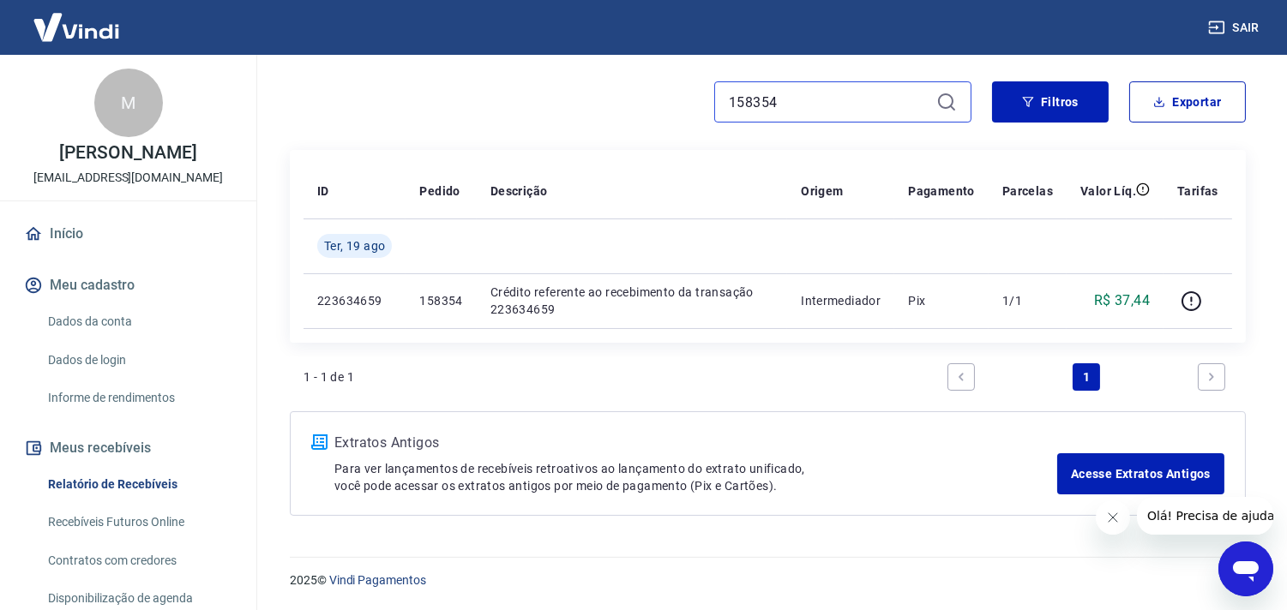
type input "158354"
drag, startPoint x: 804, startPoint y: 99, endPoint x: 597, endPoint y: 147, distance: 213.0
click at [629, 134] on div "158354 Filtros Exportar" at bounding box center [768, 108] width 956 height 55
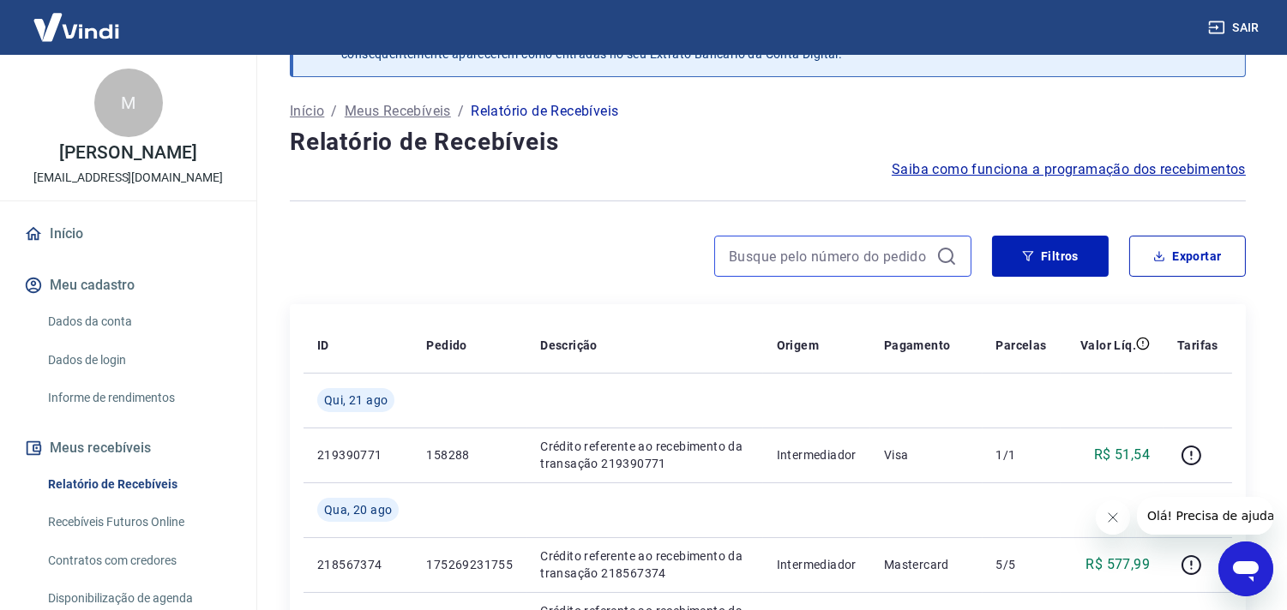
scroll to position [95, 0]
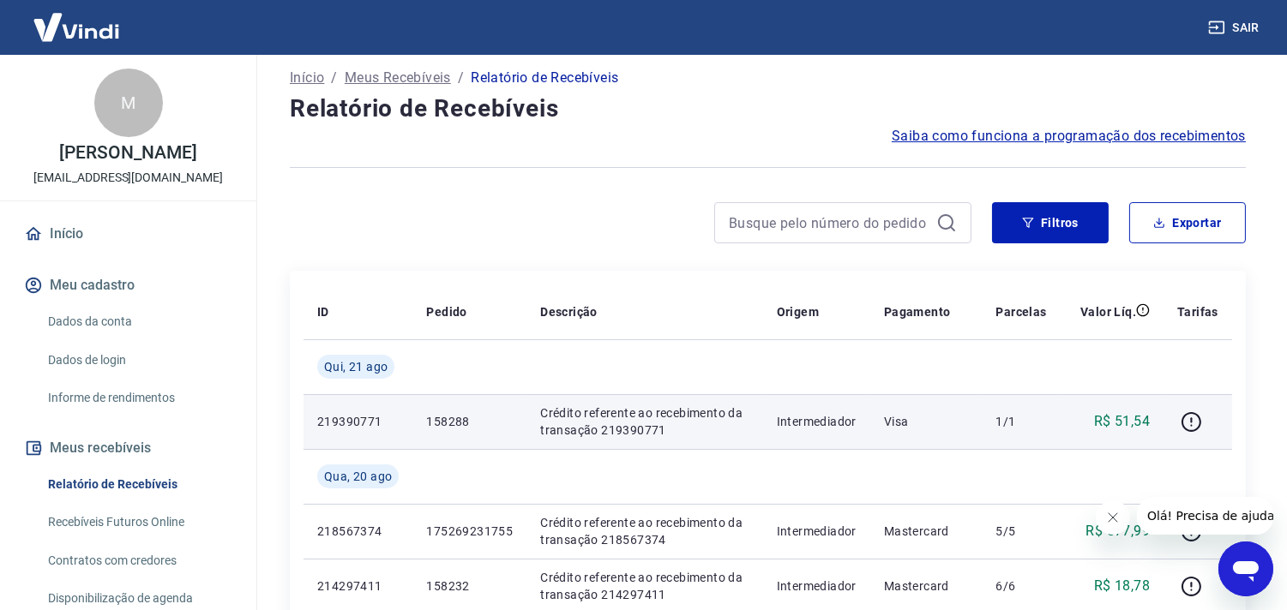
click at [442, 424] on p "158288" at bounding box center [469, 421] width 87 height 17
click at [448, 418] on p "158288" at bounding box center [469, 421] width 87 height 17
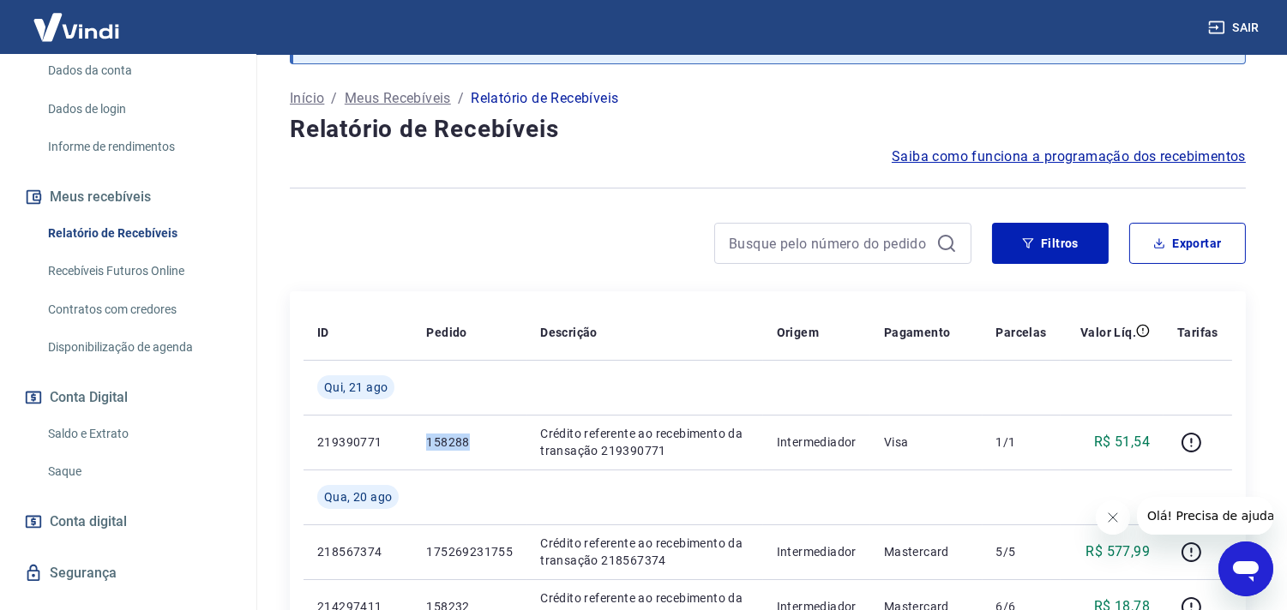
scroll to position [284, 0]
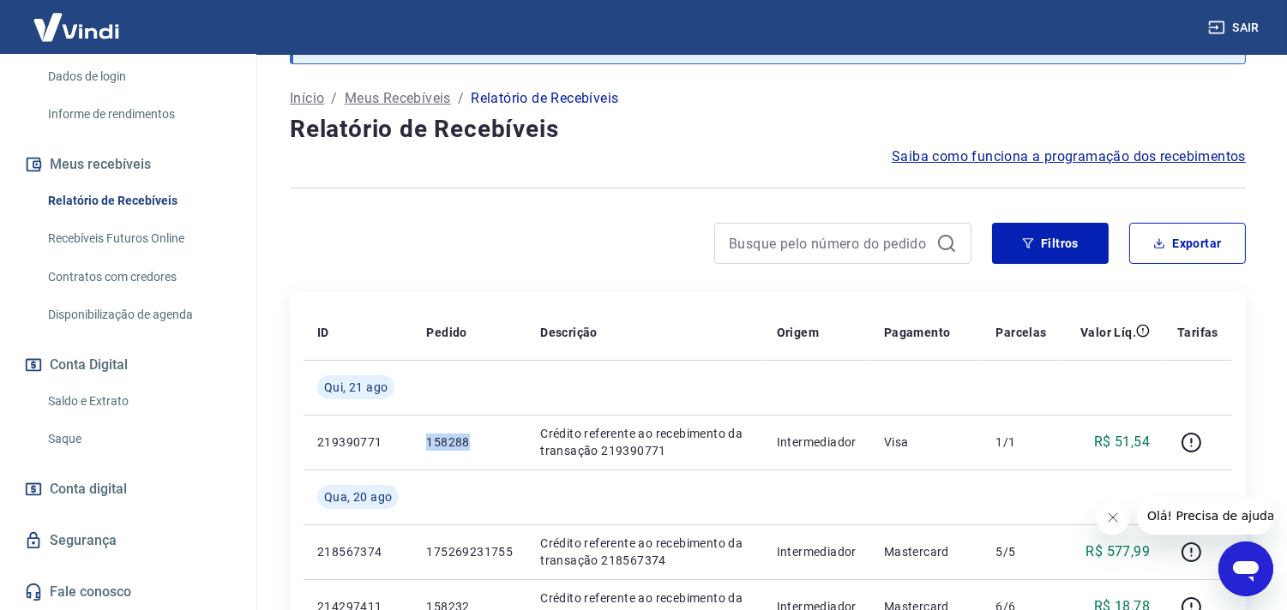
click at [84, 406] on link "Saldo e Extrato" at bounding box center [138, 401] width 195 height 35
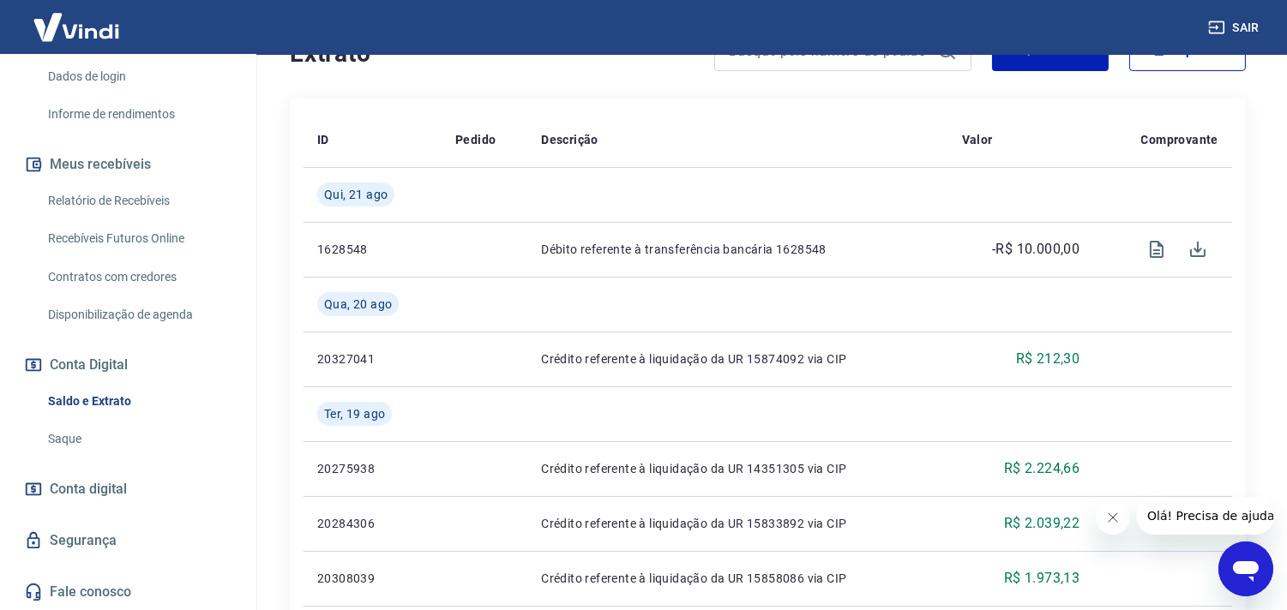
scroll to position [381, 0]
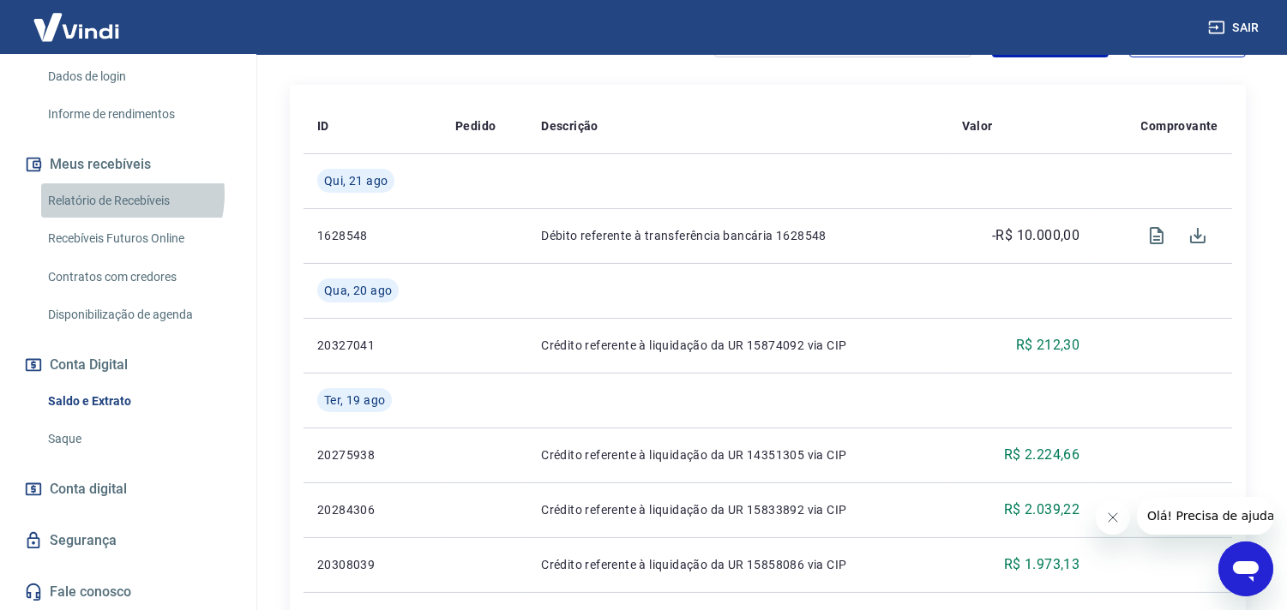
click at [113, 194] on link "Relatório de Recebíveis" at bounding box center [138, 200] width 195 height 35
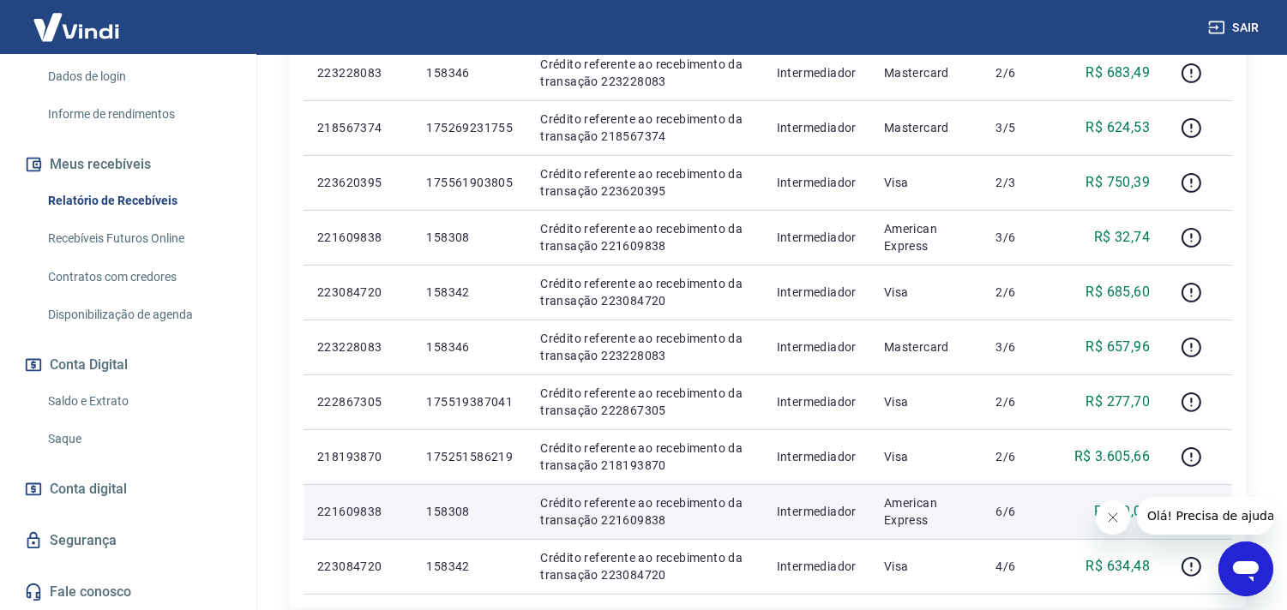
scroll to position [1314, 0]
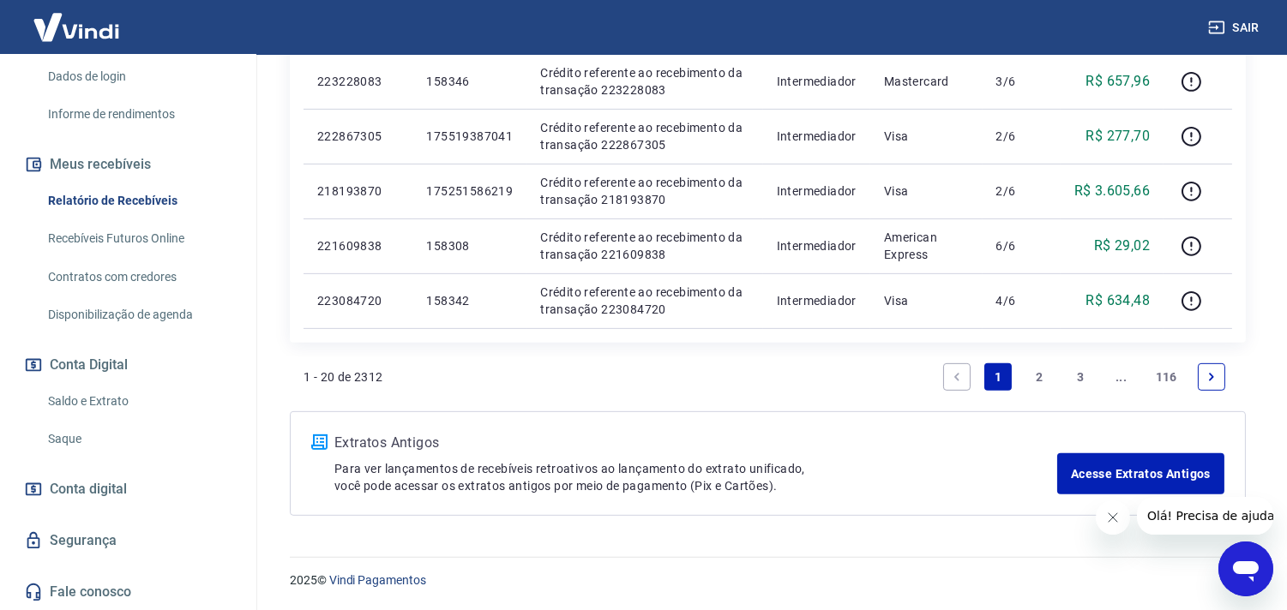
click at [1041, 369] on link "2" at bounding box center [1038, 377] width 27 height 27
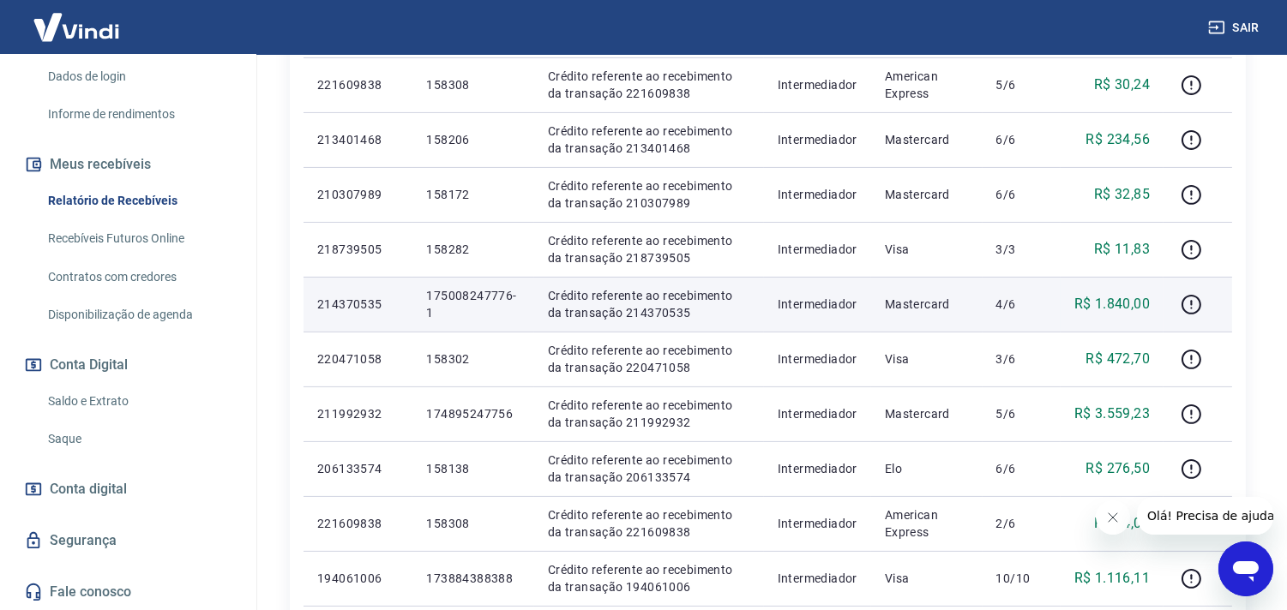
scroll to position [857, 0]
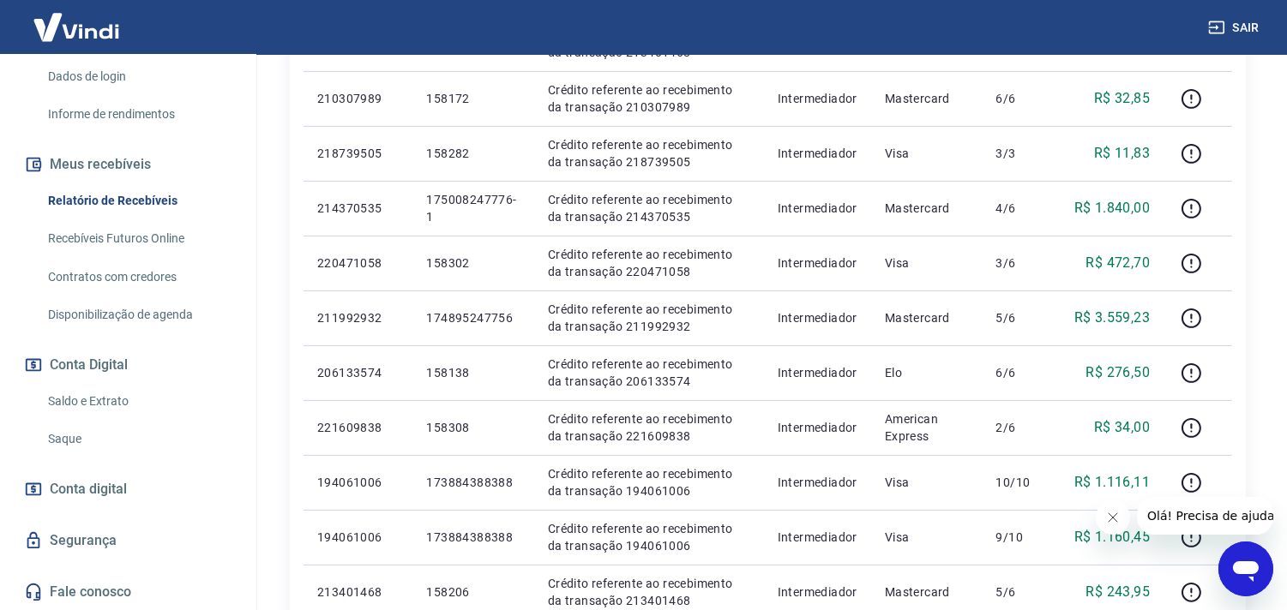
click at [81, 388] on link "Saldo e Extrato" at bounding box center [138, 401] width 195 height 35
